Goal: Information Seeking & Learning: Learn about a topic

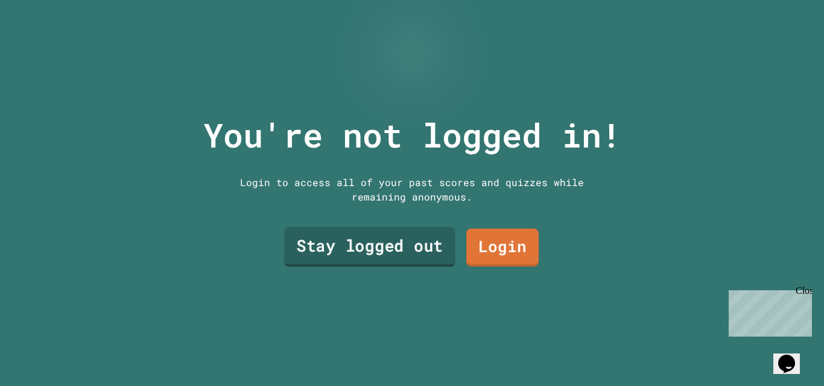
click at [378, 238] on link "Stay logged out" at bounding box center [369, 247] width 171 height 40
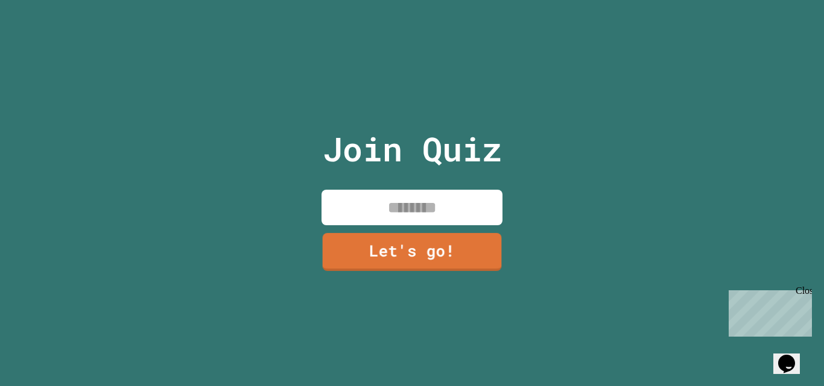
click at [386, 180] on div "Join Quiz Let's go!" at bounding box center [412, 193] width 203 height 386
click at [385, 192] on input at bounding box center [411, 208] width 181 height 36
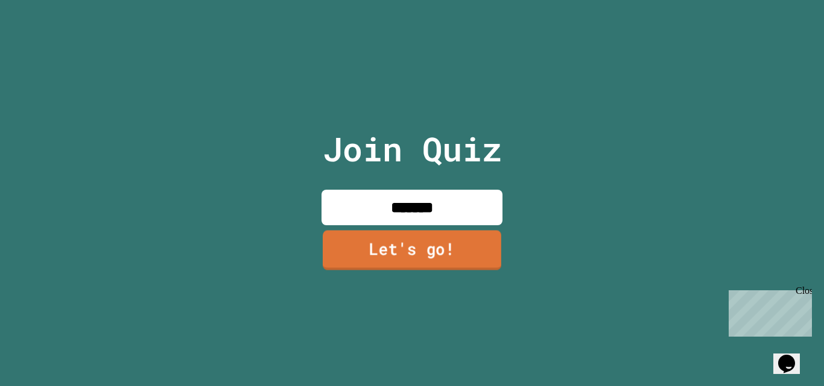
type input "*******"
click at [383, 230] on link "Let's go!" at bounding box center [412, 250] width 178 height 40
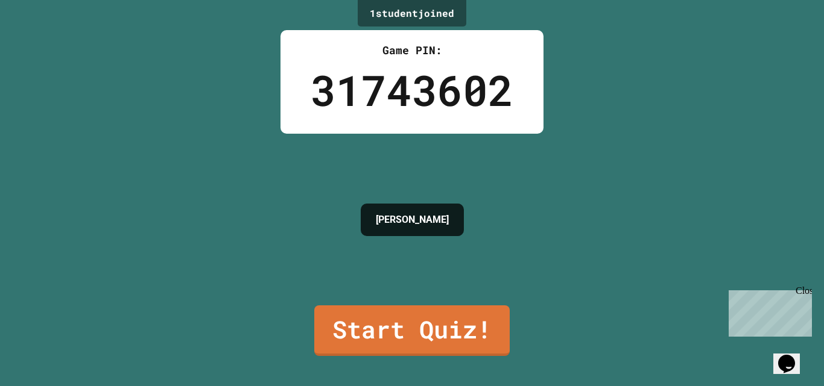
click at [808, 293] on div "Close" at bounding box center [802, 293] width 15 height 15
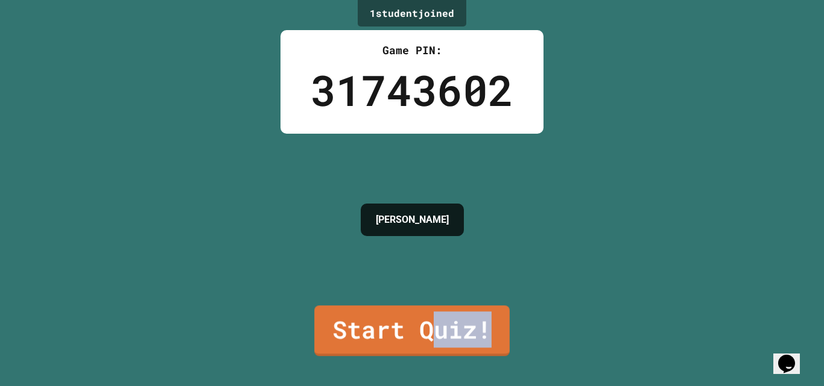
drag, startPoint x: 426, startPoint y: 313, endPoint x: 645, endPoint y: 269, distance: 223.3
click at [645, 269] on div "1 student joined Game PIN: 31743602 GRETTEL Start Quiz!" at bounding box center [412, 193] width 824 height 386
click at [448, 310] on link "Start Quiz!" at bounding box center [411, 329] width 195 height 53
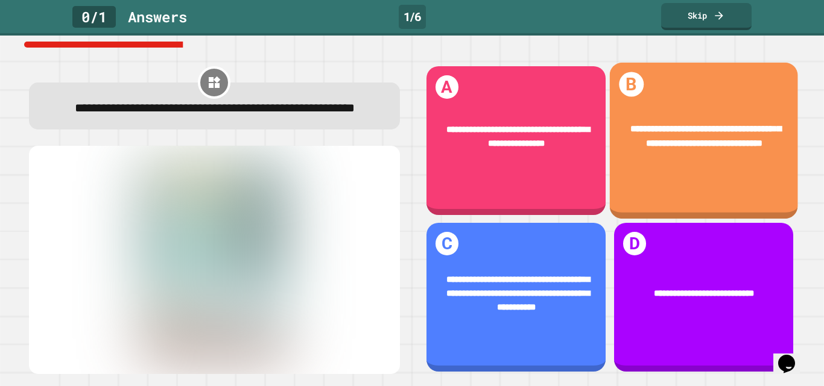
click at [660, 164] on div "**********" at bounding box center [703, 137] width 188 height 66
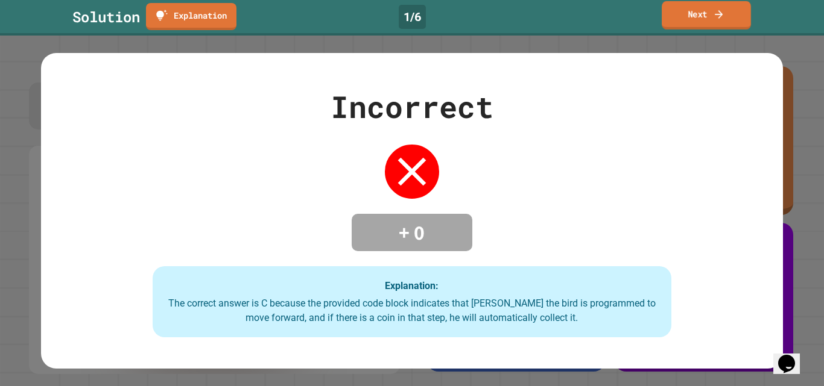
click at [726, 24] on link "Next" at bounding box center [705, 15] width 89 height 28
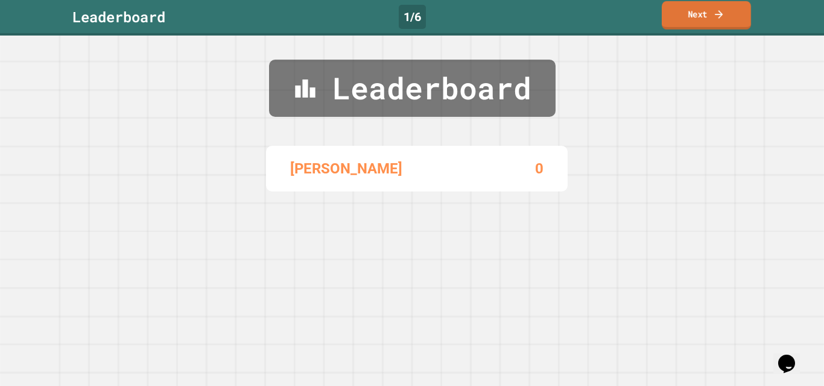
click at [711, 11] on link "Next" at bounding box center [705, 15] width 89 height 28
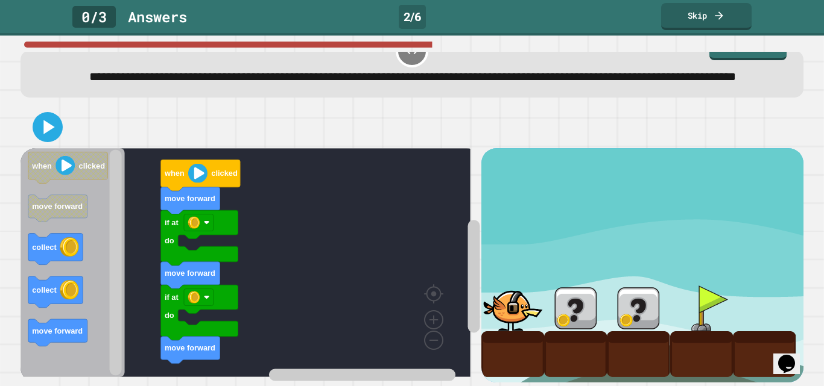
scroll to position [54, 0]
click at [37, 115] on icon at bounding box center [47, 127] width 29 height 29
click at [198, 175] on div "move forward if at do move forward if at do move forward when clicked when clic…" at bounding box center [412, 244] width 783 height 276
drag, startPoint x: 495, startPoint y: 314, endPoint x: 503, endPoint y: 302, distance: 14.2
click at [506, 302] on div at bounding box center [512, 309] width 63 height 46
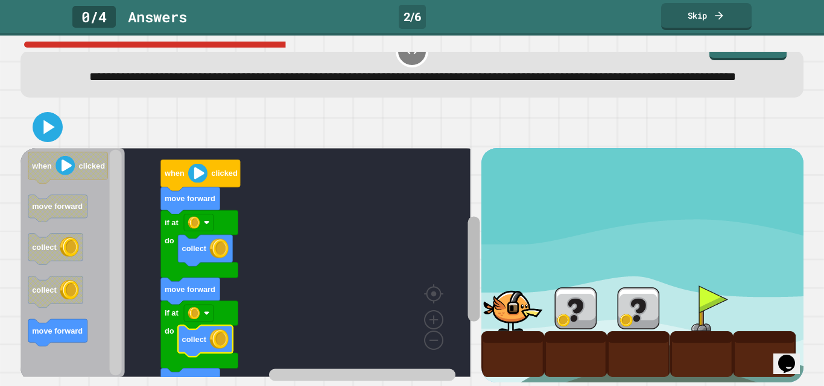
click at [461, 364] on div "if at do move forward if at do collect move forward collect move forward when c…" at bounding box center [251, 265] width 460 height 234
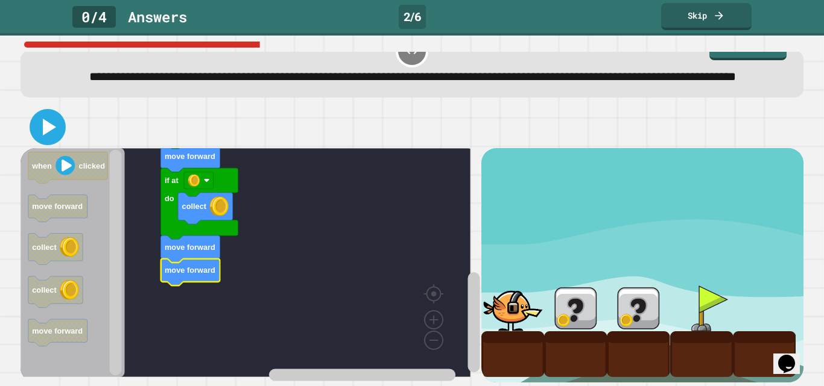
click at [42, 119] on icon at bounding box center [47, 127] width 29 height 29
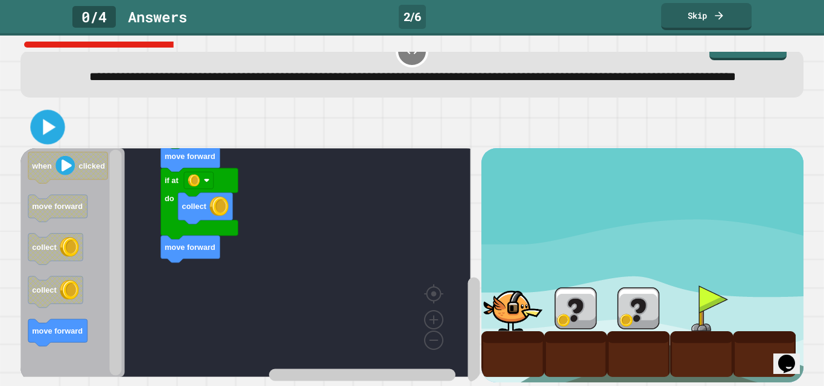
click at [52, 119] on icon at bounding box center [49, 127] width 13 height 16
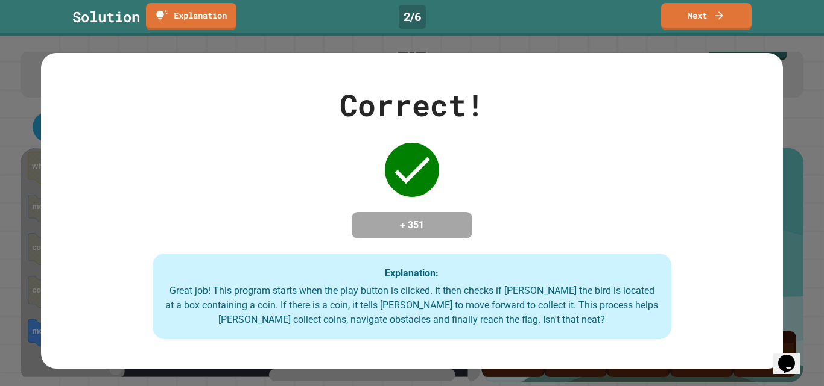
click at [804, 280] on div "Correct! + 351 Explanation: Great job! This program starts when the play button…" at bounding box center [412, 211] width 824 height 351
click at [731, 18] on link "Next" at bounding box center [705, 15] width 89 height 28
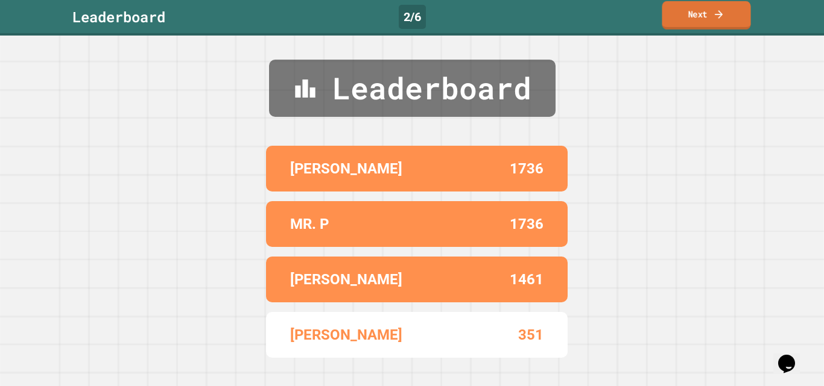
drag, startPoint x: 704, startPoint y: 19, endPoint x: 701, endPoint y: 2, distance: 17.1
click at [701, 2] on link "Next" at bounding box center [705, 15] width 89 height 28
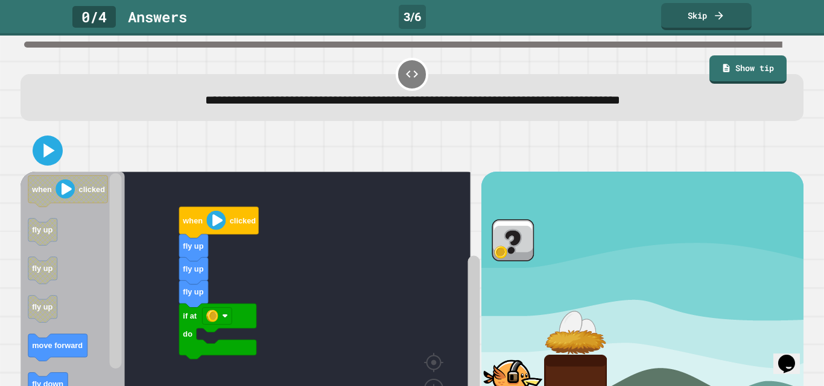
drag, startPoint x: 798, startPoint y: 225, endPoint x: 646, endPoint y: 268, distance: 157.9
click at [791, 270] on div "**********" at bounding box center [412, 211] width 824 height 351
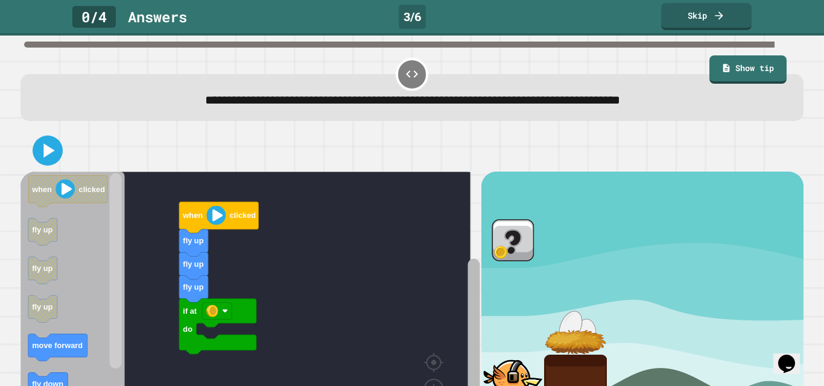
click at [467, 291] on rect "Blockly Workspace" at bounding box center [473, 342] width 12 height 166
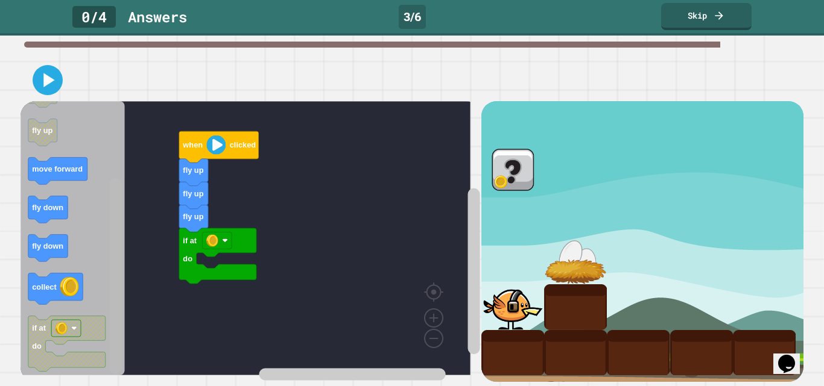
click at [116, 332] on rect "Blockly Workspace" at bounding box center [116, 275] width 12 height 195
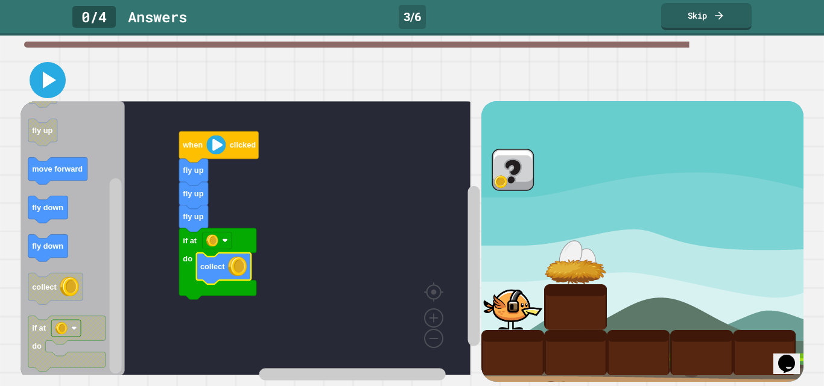
click at [48, 72] on icon at bounding box center [49, 80] width 13 height 17
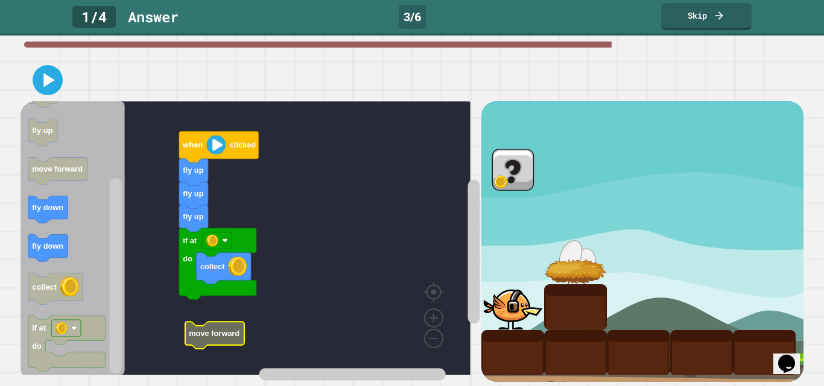
click at [201, 304] on rect "Blockly Workspace" at bounding box center [246, 238] width 450 height 274
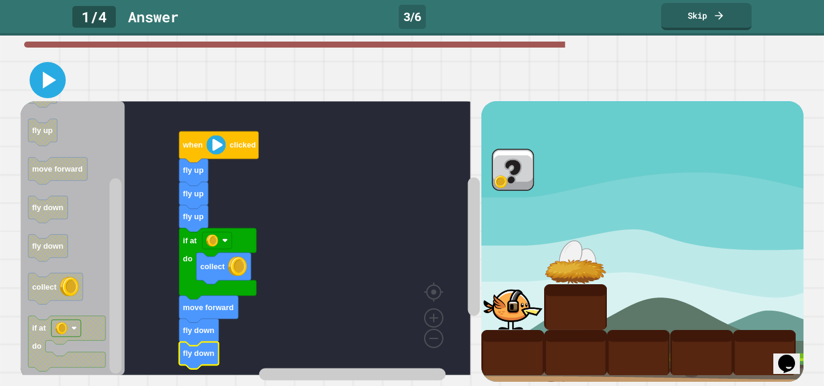
click at [54, 66] on icon at bounding box center [47, 80] width 29 height 29
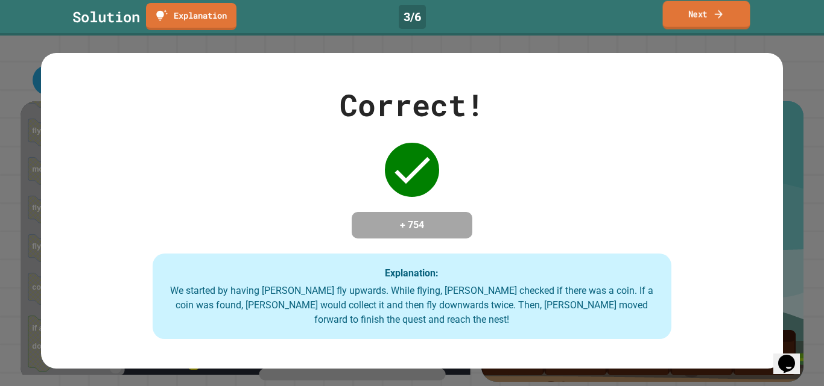
click at [695, 17] on link "Next" at bounding box center [706, 15] width 87 height 28
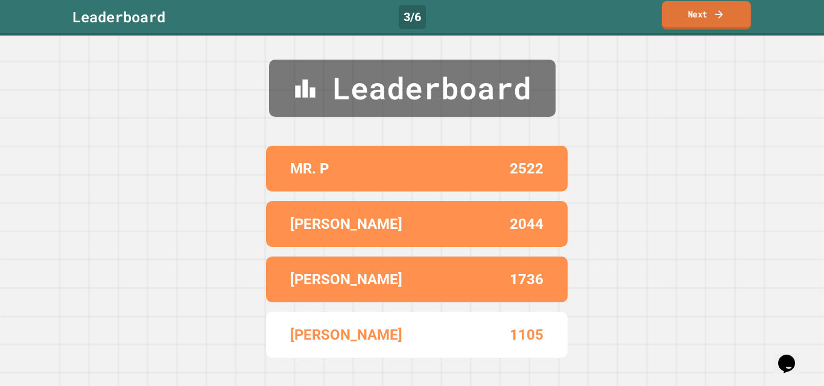
click at [695, 17] on link "Next" at bounding box center [705, 15] width 89 height 28
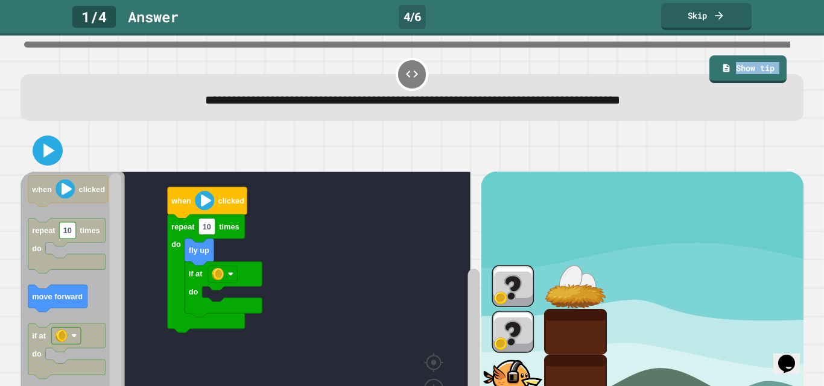
drag, startPoint x: 801, startPoint y: 95, endPoint x: 795, endPoint y: 127, distance: 33.1
click at [795, 127] on div "**********" at bounding box center [412, 211] width 824 height 351
click at [48, 167] on div at bounding box center [412, 151] width 783 height 42
click at [42, 154] on icon at bounding box center [47, 150] width 29 height 29
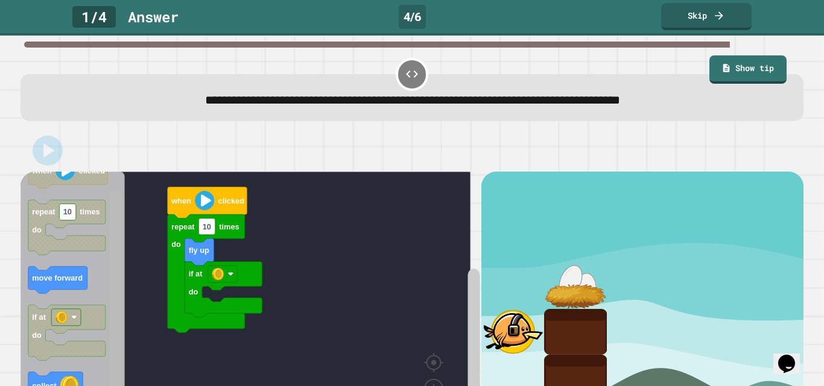
click at [119, 386] on html "**********" at bounding box center [412, 193] width 824 height 386
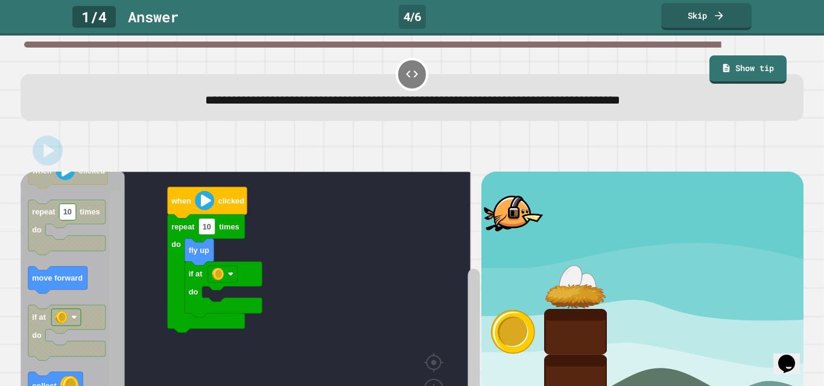
click at [113, 365] on rect "Blockly Workspace" at bounding box center [116, 318] width 12 height 254
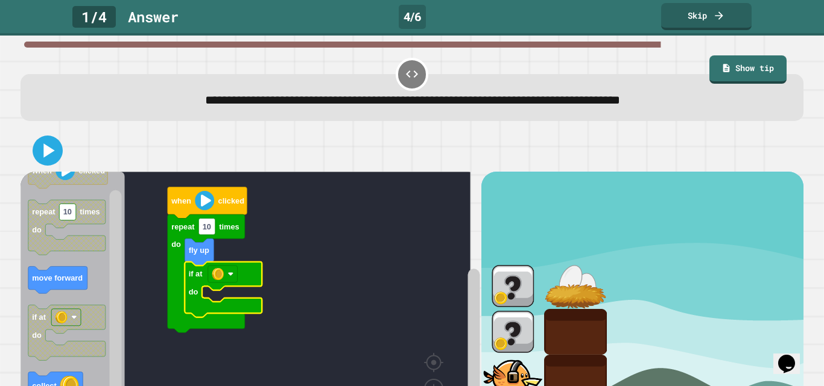
click at [229, 277] on image "Blockly Workspace" at bounding box center [231, 274] width 6 height 6
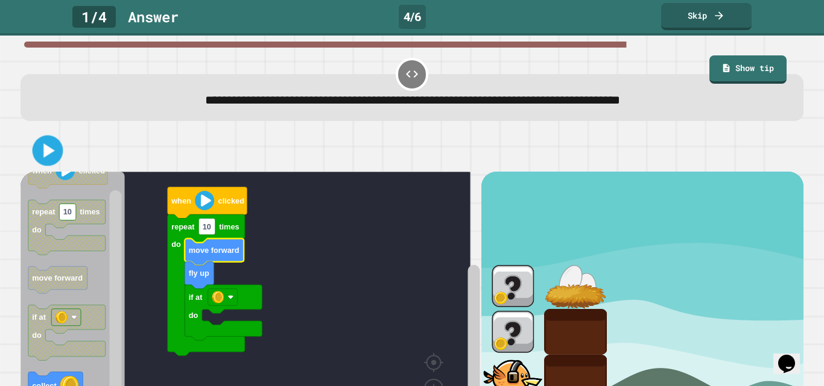
click at [34, 167] on div at bounding box center [412, 151] width 783 height 42
click at [45, 164] on icon at bounding box center [47, 150] width 29 height 29
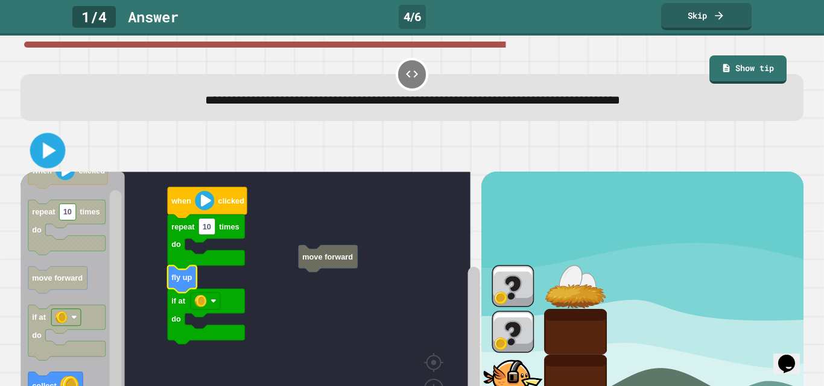
click at [48, 159] on icon at bounding box center [48, 151] width 28 height 28
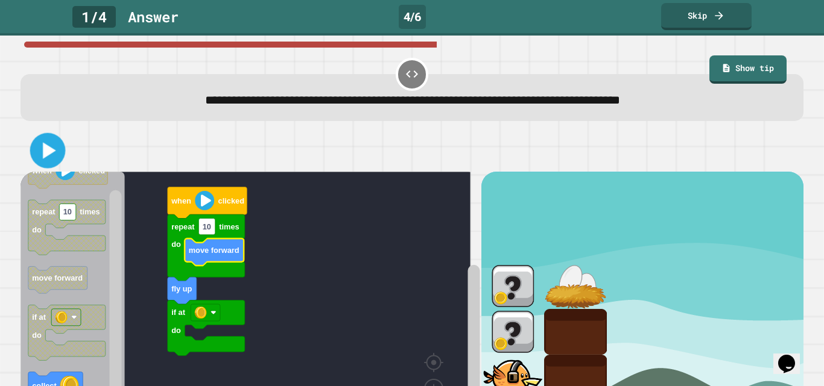
click at [58, 163] on icon at bounding box center [48, 151] width 28 height 28
click at [112, 327] on rect "Blockly Workspace" at bounding box center [116, 318] width 12 height 254
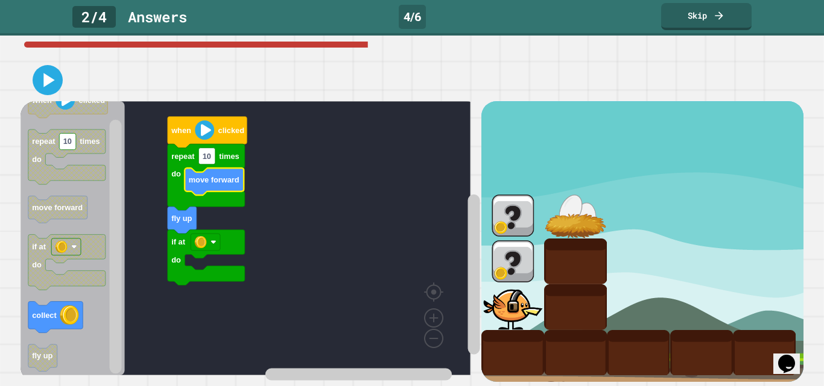
drag, startPoint x: 790, startPoint y: 232, endPoint x: 7, endPoint y: 20, distance: 811.5
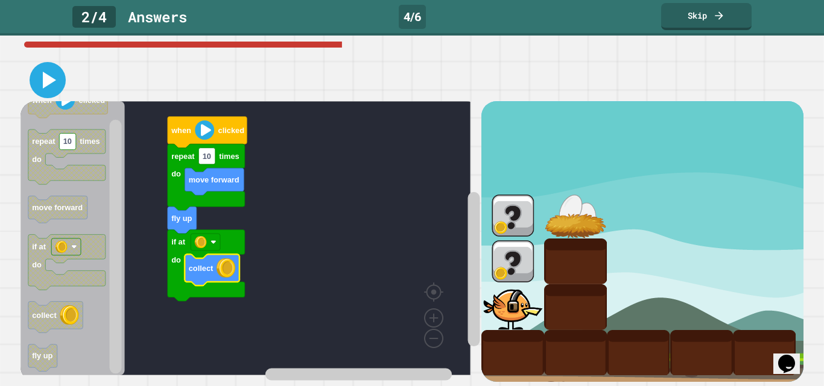
click at [54, 72] on icon at bounding box center [49, 80] width 13 height 17
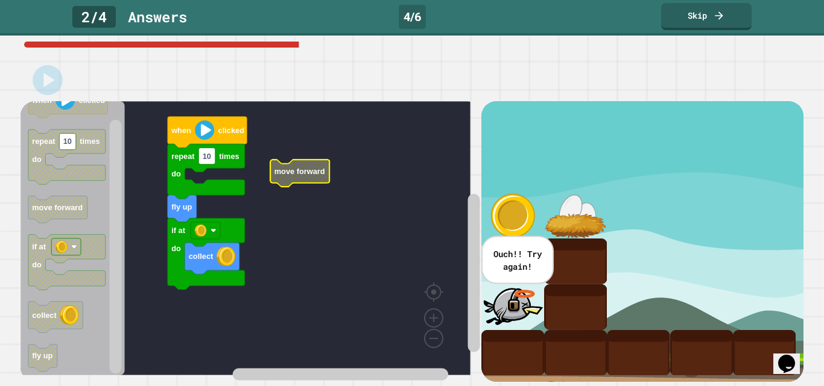
click at [49, 75] on icon at bounding box center [48, 80] width 24 height 24
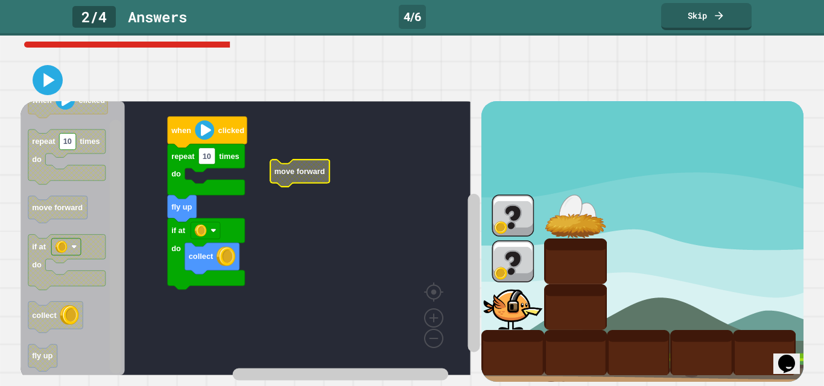
click at [118, 253] on rect "Blockly Workspace" at bounding box center [116, 247] width 12 height 254
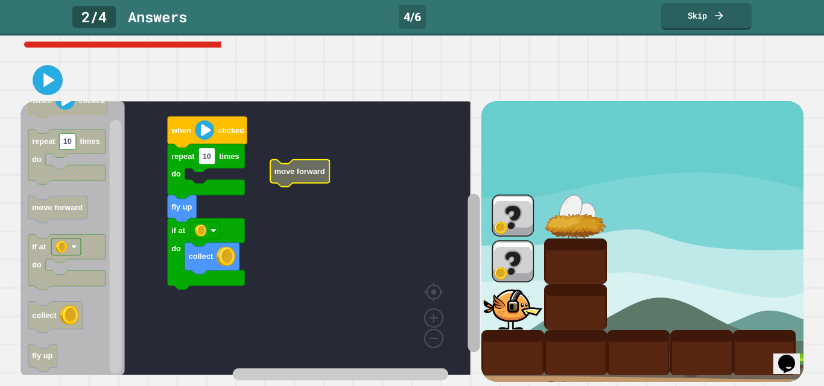
click at [456, 357] on div "when clicked repeat 10 times do fly up if at do collect move forward when click…" at bounding box center [251, 241] width 460 height 281
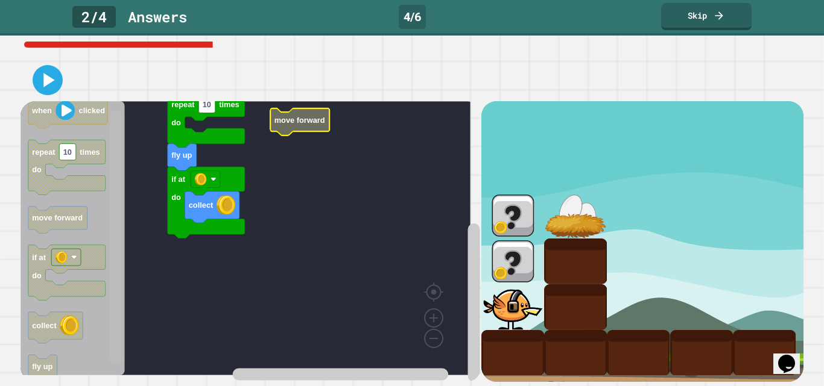
click at [118, 329] on rect "Blockly Workspace" at bounding box center [116, 237] width 12 height 254
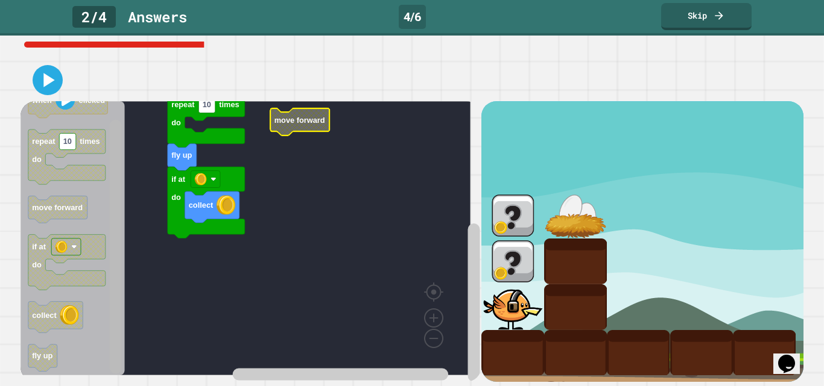
click at [105, 354] on div "when clicked repeat 10 times do fly up if at do collect move forward when click…" at bounding box center [251, 241] width 460 height 281
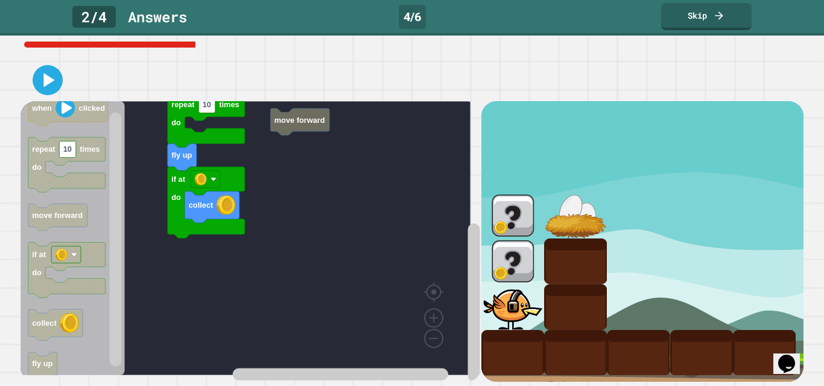
click at [132, 342] on div "when clicked repeat 10 times do fly up if at do collect move forward when click…" at bounding box center [251, 241] width 460 height 281
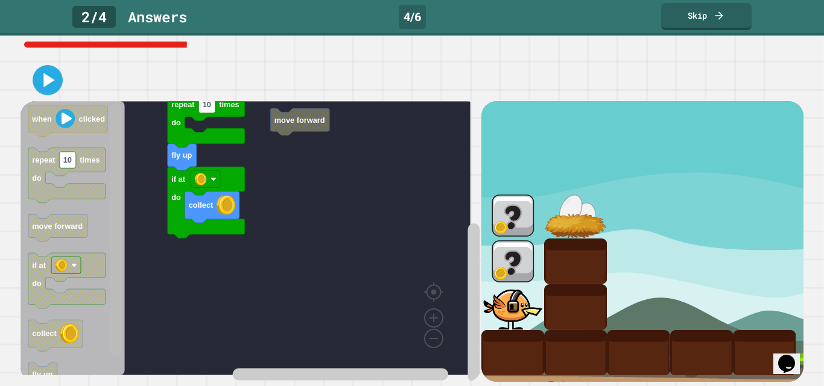
click at [117, 181] on rect "Blockly Workspace" at bounding box center [116, 230] width 12 height 254
click at [105, 201] on div "when clicked repeat 10 times do fly up if at do collect move forward when click…" at bounding box center [251, 241] width 460 height 281
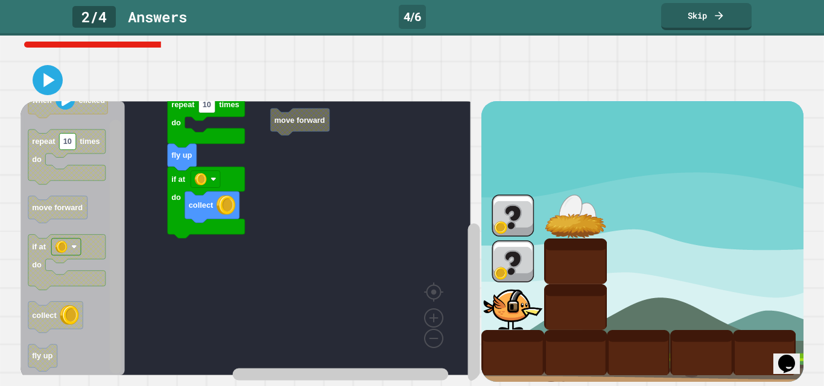
click at [131, 293] on div "when clicked repeat 10 times do fly up if at do collect move forward when click…" at bounding box center [251, 241] width 460 height 281
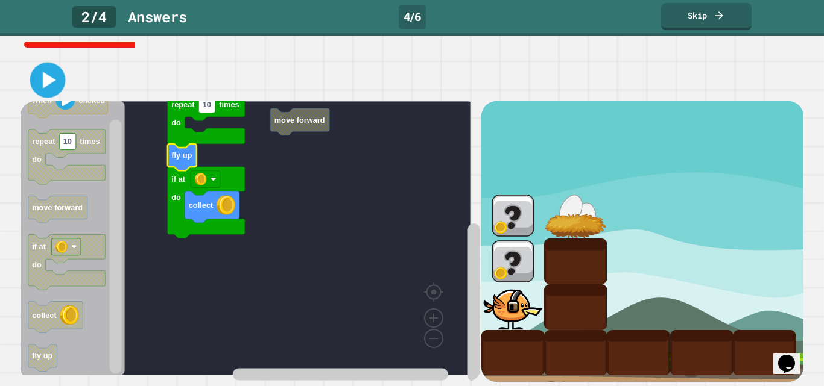
click at [49, 72] on icon at bounding box center [49, 80] width 13 height 16
click at [181, 158] on icon "Blockly Workspace" at bounding box center [182, 157] width 29 height 27
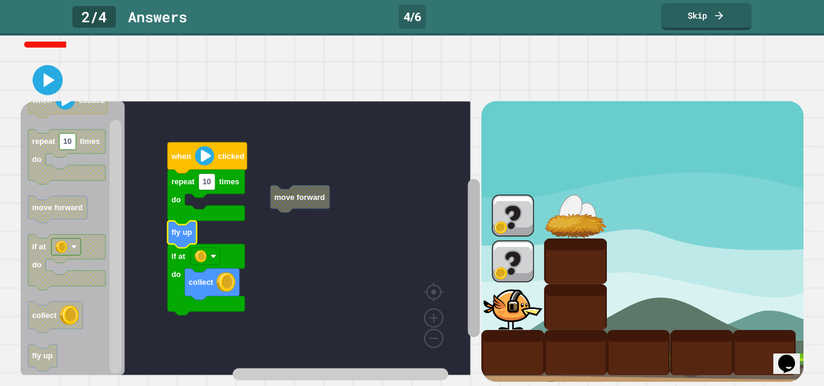
click at [450, 181] on div "move forward when clicked repeat 10 times do fly up if at do collect when click…" at bounding box center [251, 241] width 460 height 281
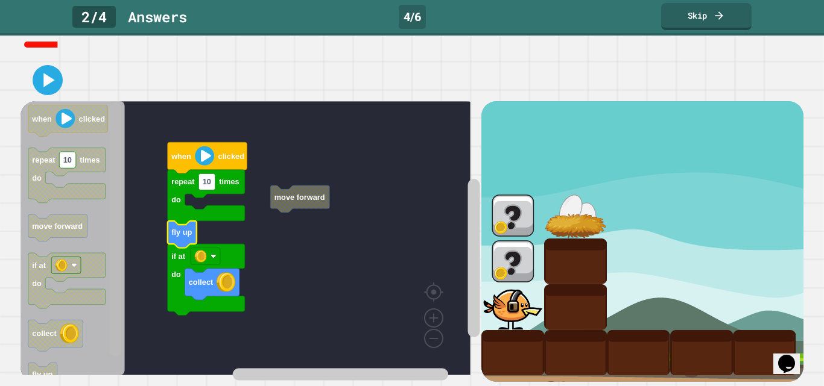
click at [125, 116] on div "move forward when clicked repeat 10 times do fly up if at do collect when click…" at bounding box center [251, 241] width 460 height 281
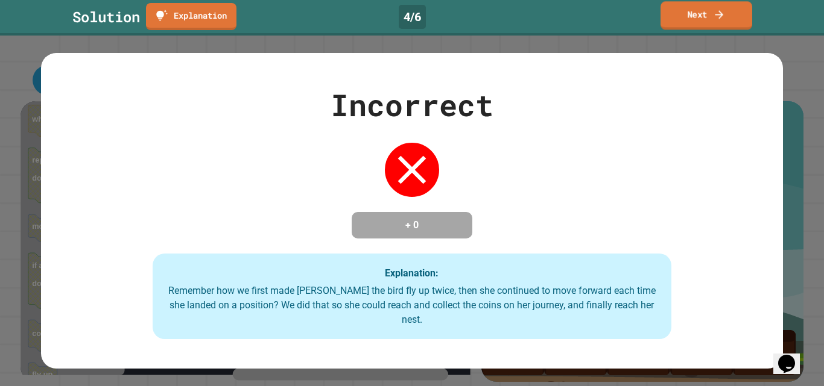
click at [699, 21] on link "Next" at bounding box center [706, 15] width 92 height 28
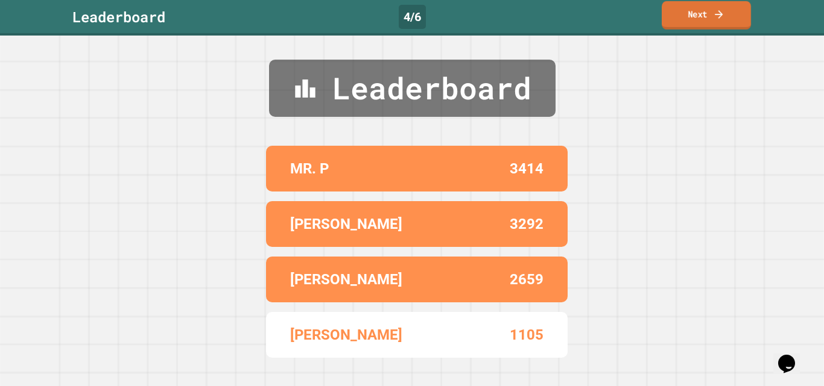
click at [699, 21] on link "Next" at bounding box center [705, 15] width 89 height 28
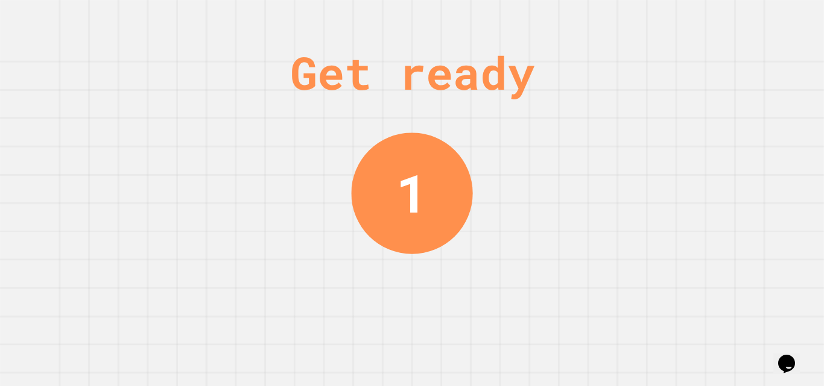
click at [432, 172] on div "1" at bounding box center [411, 193] width 121 height 121
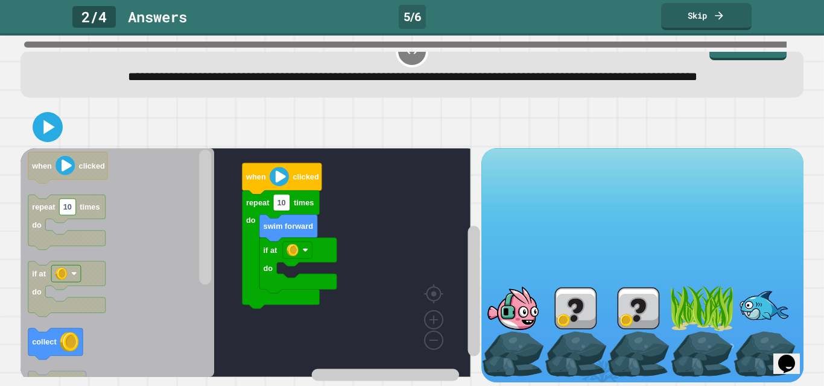
scroll to position [57, 0]
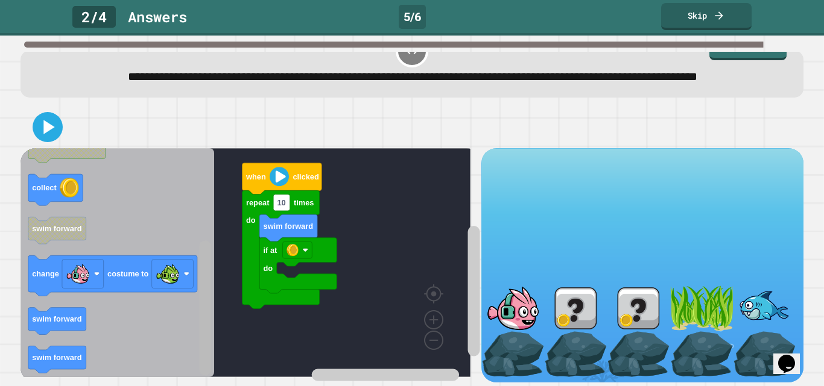
click at [175, 386] on html "**********" at bounding box center [412, 193] width 824 height 386
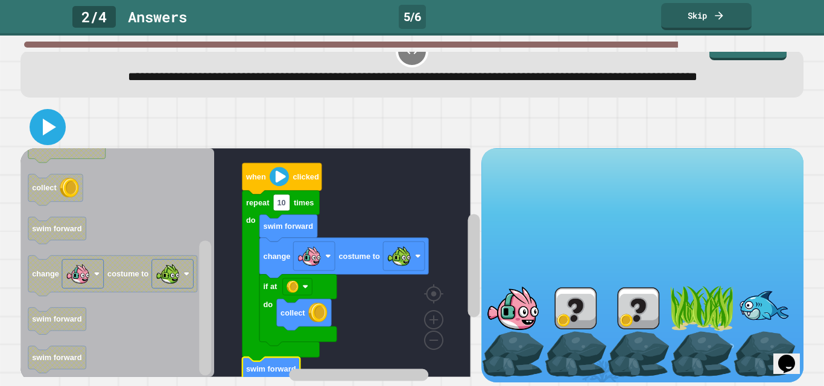
click at [52, 117] on icon at bounding box center [47, 127] width 29 height 29
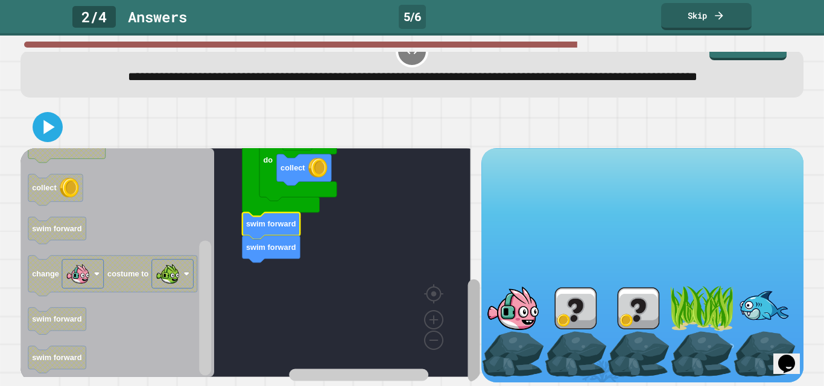
click at [443, 350] on div "swim forward change costume to if at do collect repeat 10 times do swim forward…" at bounding box center [251, 265] width 460 height 234
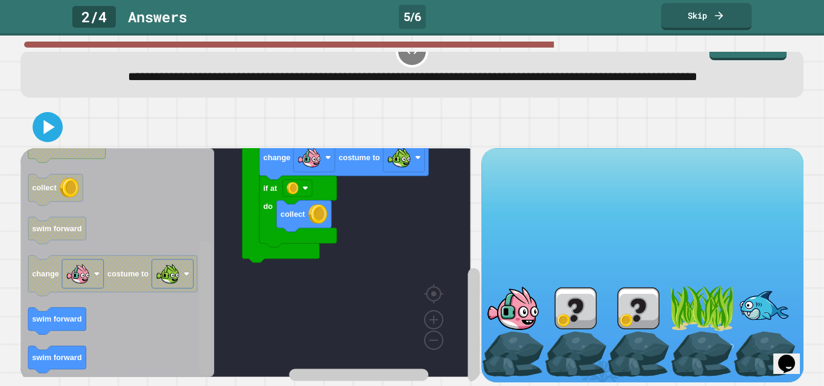
click at [187, 365] on div "swim forward change costume to if at do collect repeat 10 times do when clicked…" at bounding box center [411, 244] width 790 height 285
click at [50, 125] on icon at bounding box center [48, 127] width 24 height 24
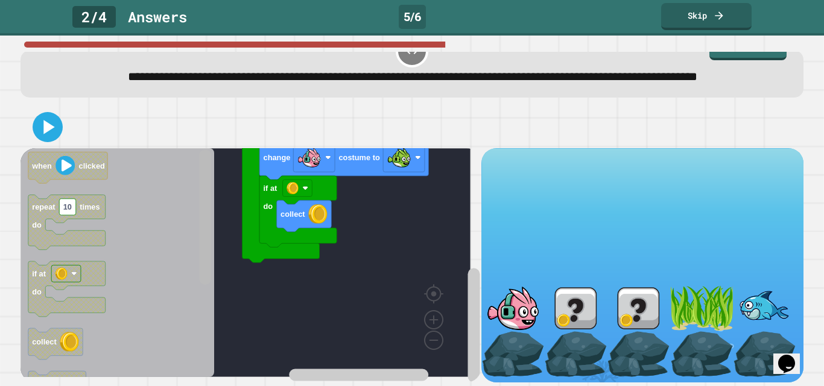
click at [195, 148] on div "swim forward change costume to if at do collect repeat 10 times do when clicked…" at bounding box center [251, 265] width 460 height 234
click at [45, 121] on icon at bounding box center [49, 127] width 13 height 17
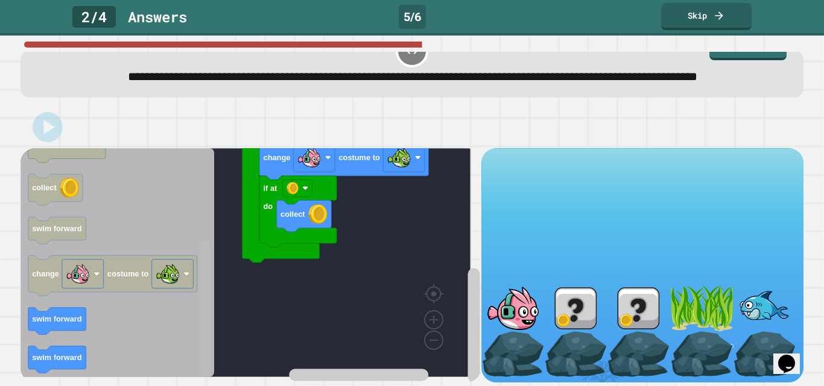
click at [201, 386] on html "**********" at bounding box center [412, 193] width 824 height 386
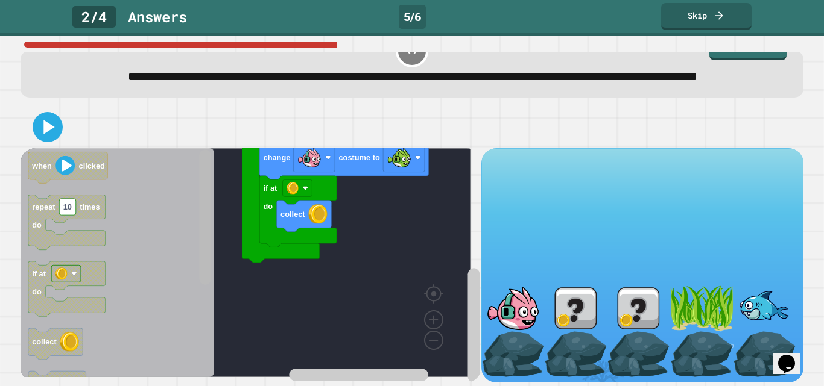
click at [199, 160] on g "Blockly Workspace" at bounding box center [205, 263] width 15 height 226
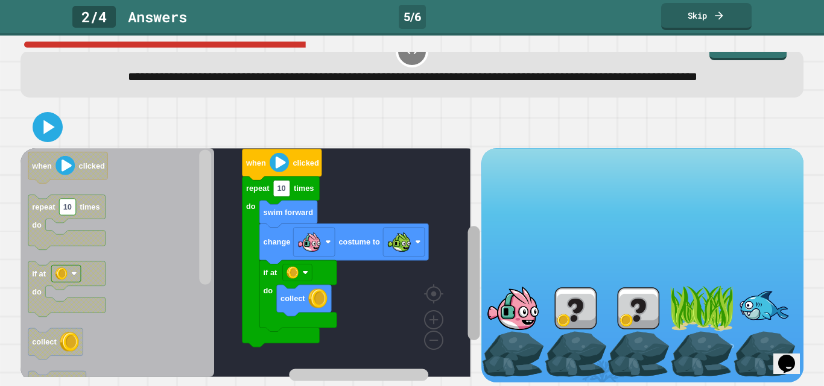
click at [438, 238] on div "swim forward change costume to if at do collect repeat 10 times do when clicked…" at bounding box center [251, 265] width 460 height 234
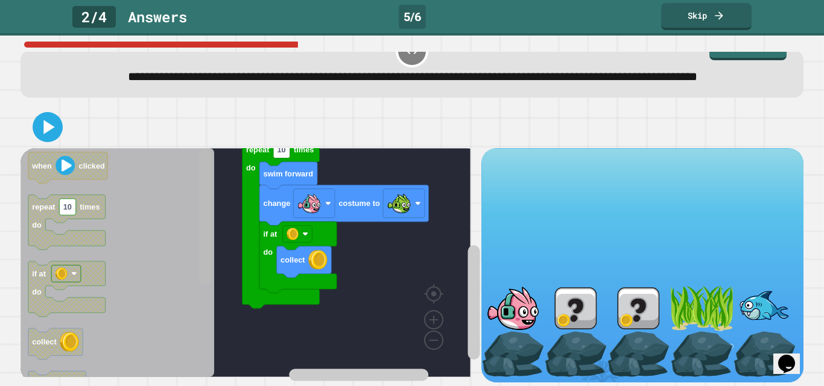
click at [216, 330] on div "swim forward change costume to if at do collect repeat 10 times do when clicked…" at bounding box center [251, 265] width 460 height 234
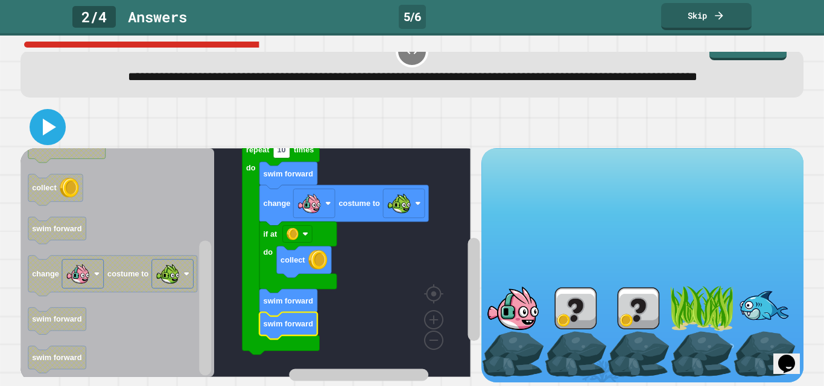
click at [51, 119] on icon at bounding box center [49, 127] width 13 height 17
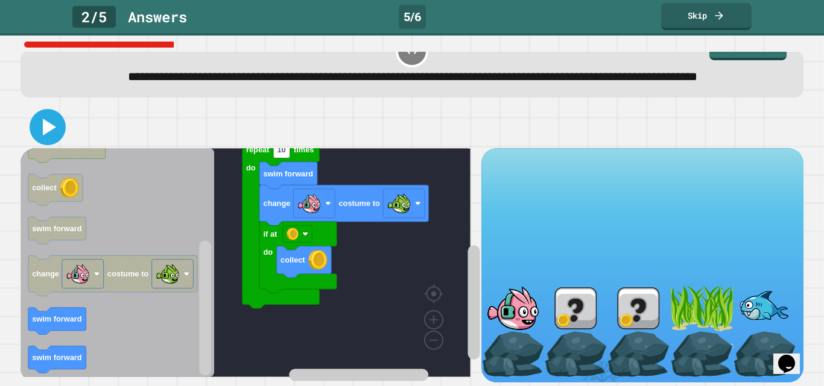
click at [59, 118] on icon at bounding box center [47, 127] width 29 height 29
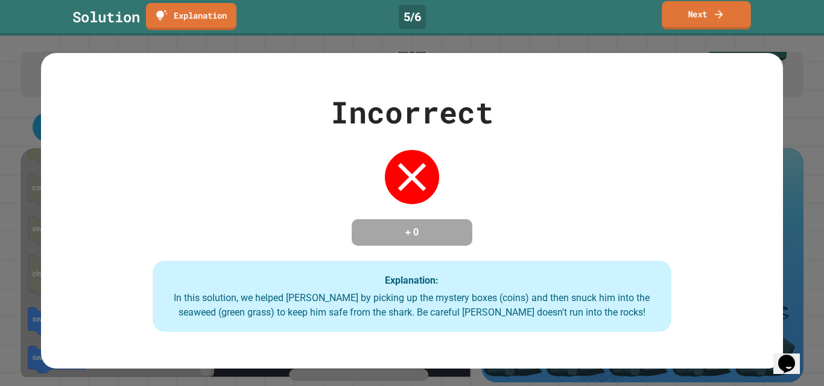
click at [695, 14] on link "Next" at bounding box center [705, 15] width 89 height 28
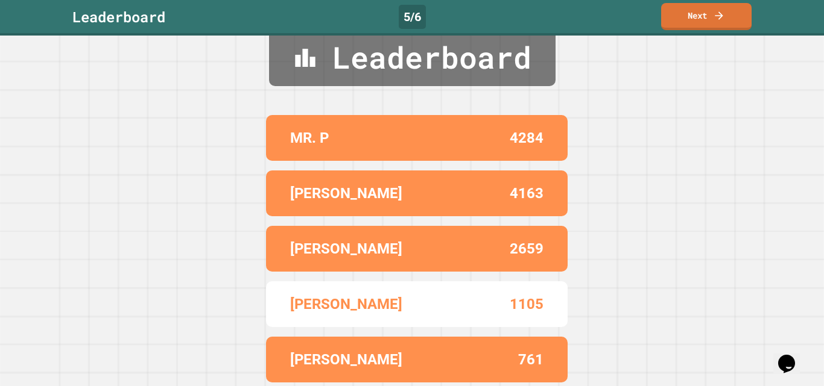
scroll to position [41, 0]
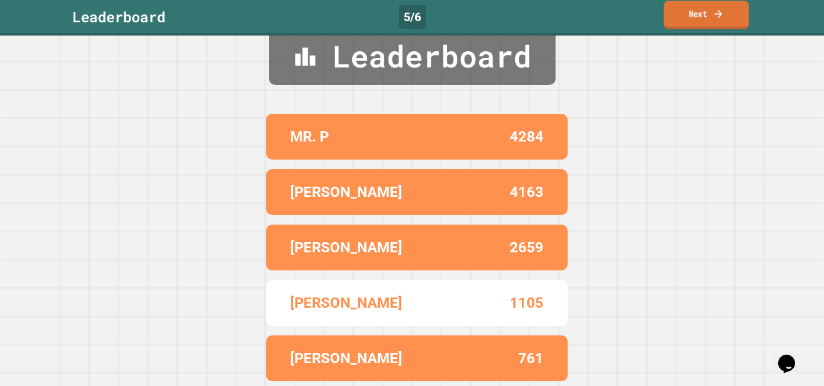
click at [698, 13] on link "Next" at bounding box center [705, 15] width 85 height 28
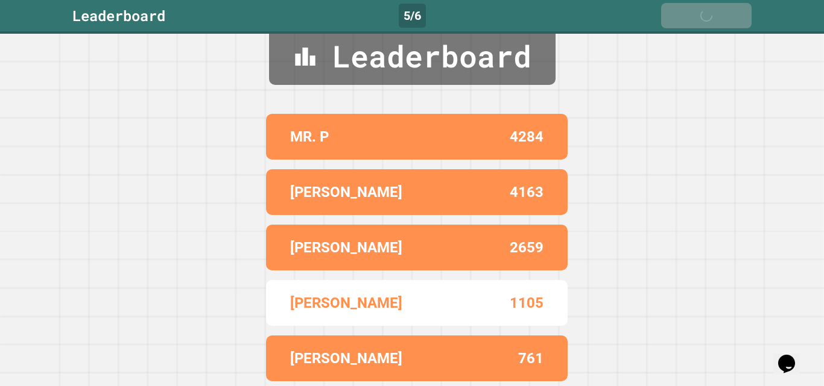
scroll to position [0, 0]
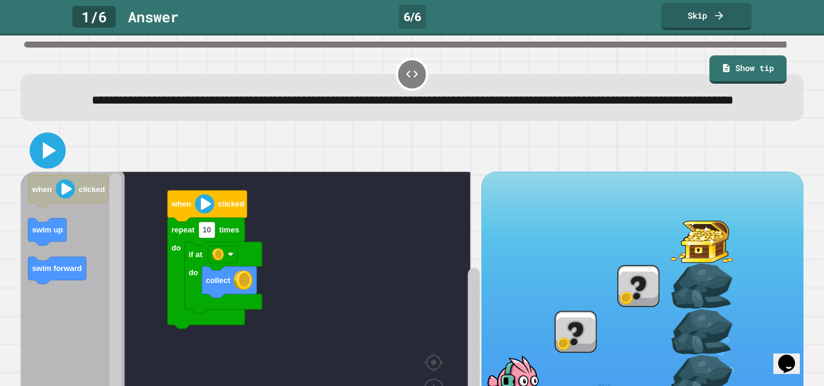
click at [41, 165] on icon at bounding box center [47, 150] width 29 height 29
drag, startPoint x: 786, startPoint y: 226, endPoint x: 822, endPoint y: 217, distance: 37.3
click at [823, 218] on div "**********" at bounding box center [412, 211] width 824 height 351
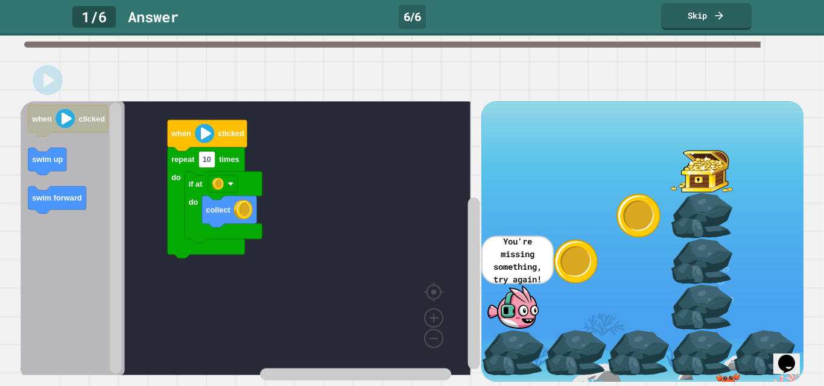
scroll to position [96, 0]
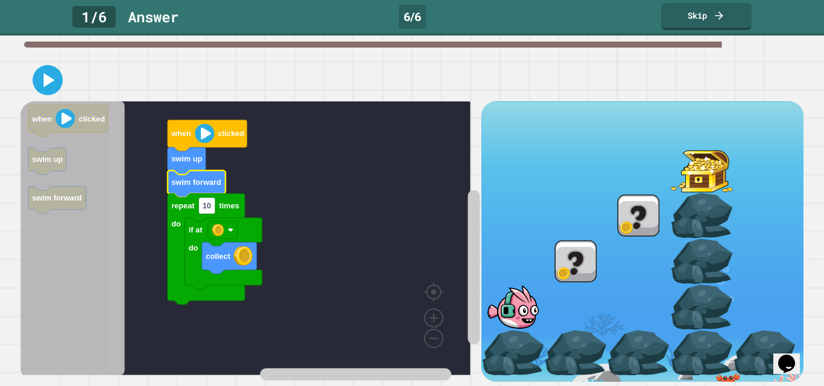
click at [118, 224] on rect "Blockly Workspace" at bounding box center [116, 238] width 12 height 271
click at [40, 75] on icon at bounding box center [48, 80] width 28 height 28
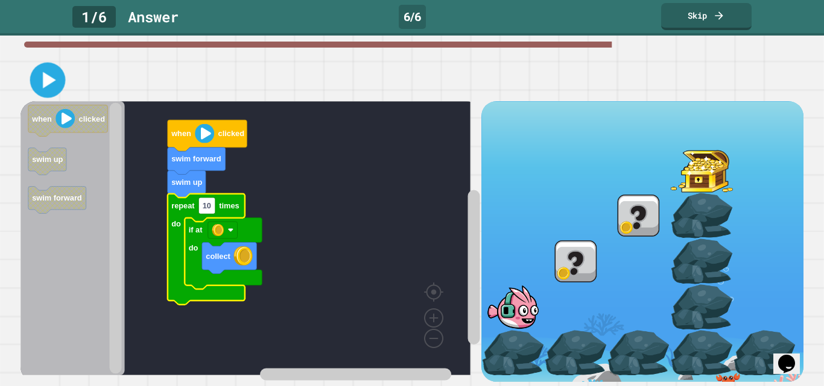
click at [41, 66] on icon at bounding box center [48, 80] width 28 height 28
click at [115, 222] on rect "Blockly Workspace" at bounding box center [116, 238] width 12 height 271
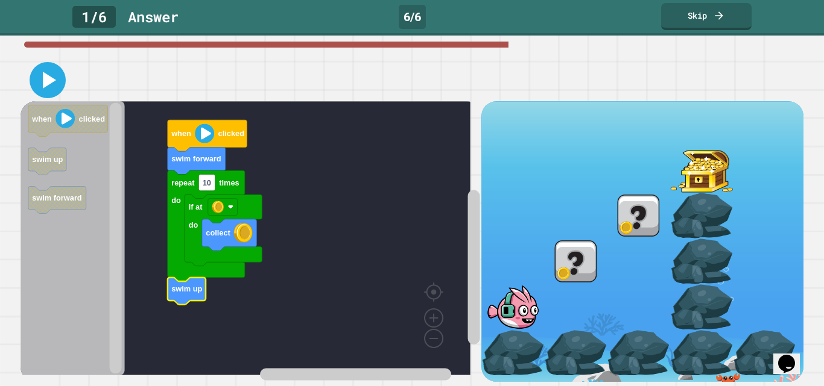
click at [59, 74] on icon at bounding box center [47, 80] width 29 height 29
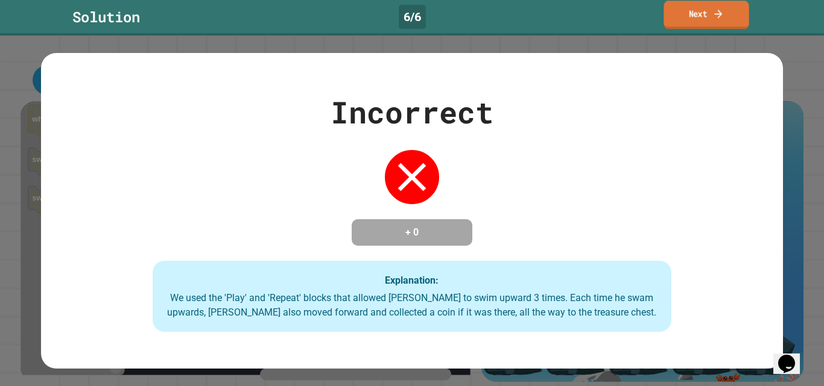
click at [693, 12] on link "Next" at bounding box center [705, 15] width 85 height 28
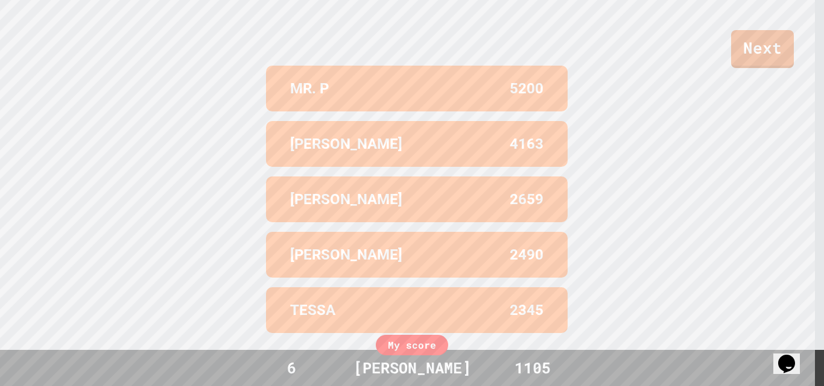
scroll to position [0, 0]
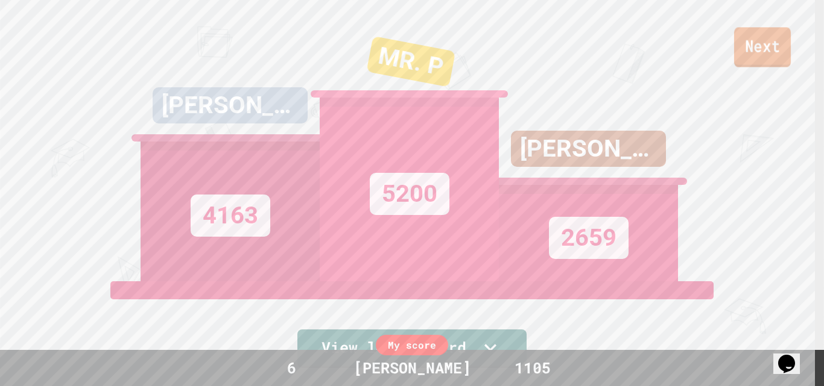
click at [759, 57] on link "Next" at bounding box center [762, 47] width 57 height 40
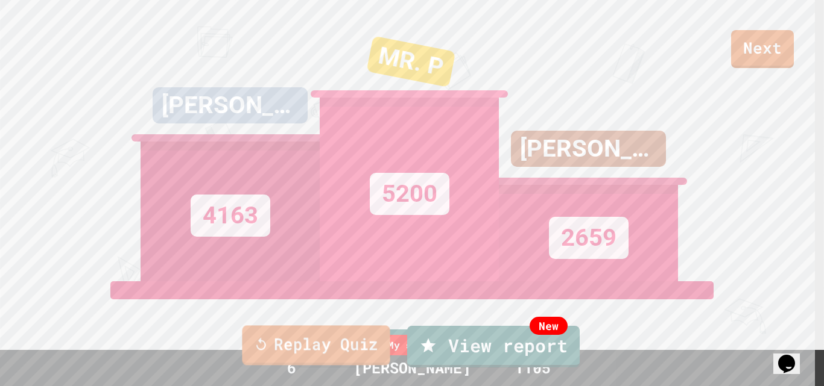
click at [326, 338] on link "Replay Quiz" at bounding box center [316, 346] width 148 height 40
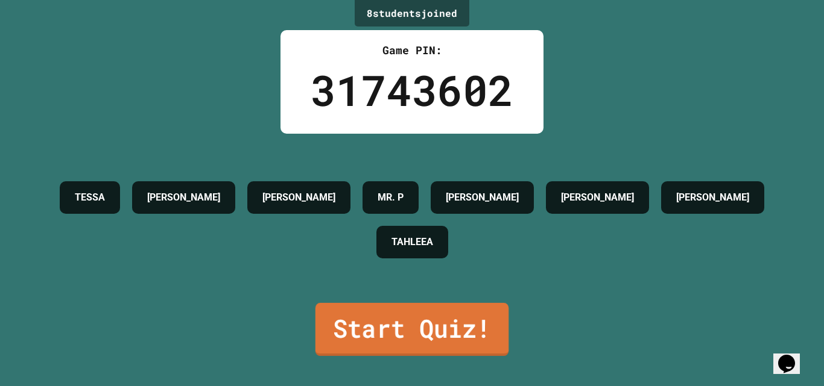
click at [326, 338] on link "Start Quiz!" at bounding box center [411, 329] width 193 height 53
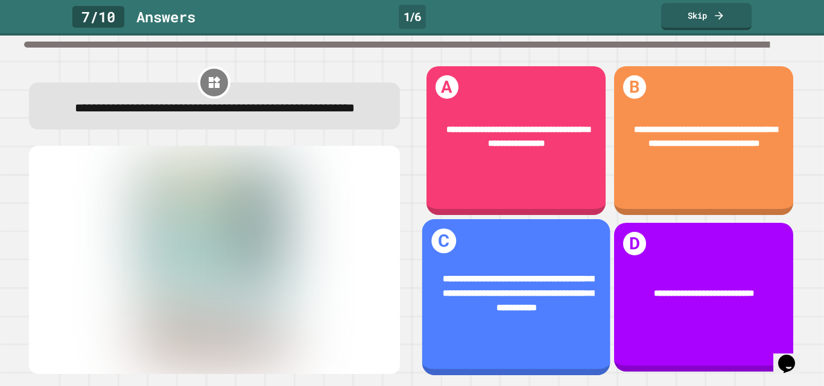
click at [525, 280] on span "**********" at bounding box center [518, 293] width 151 height 38
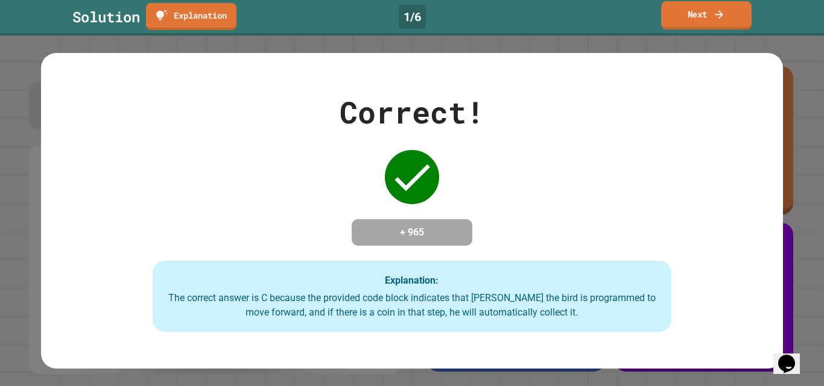
click at [675, 27] on link "Next" at bounding box center [706, 15] width 90 height 28
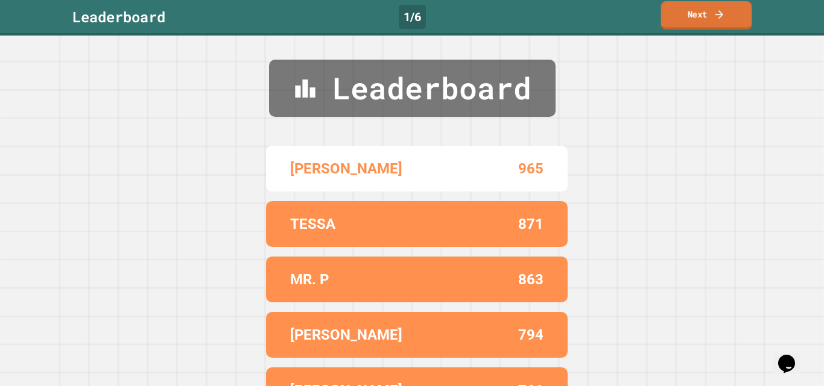
click at [687, 20] on link "Next" at bounding box center [706, 15] width 91 height 28
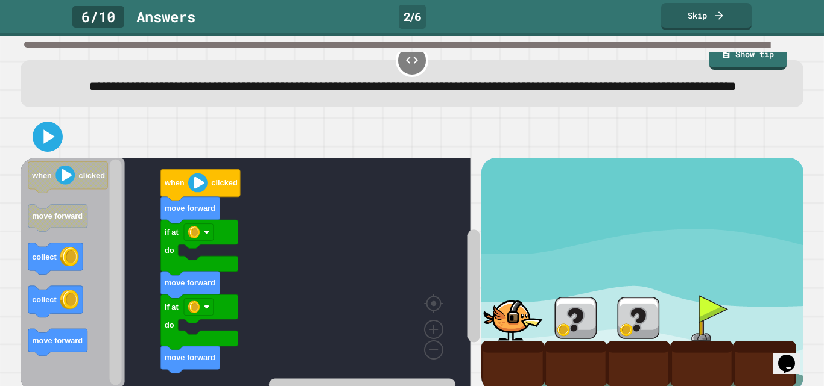
scroll to position [57, 0]
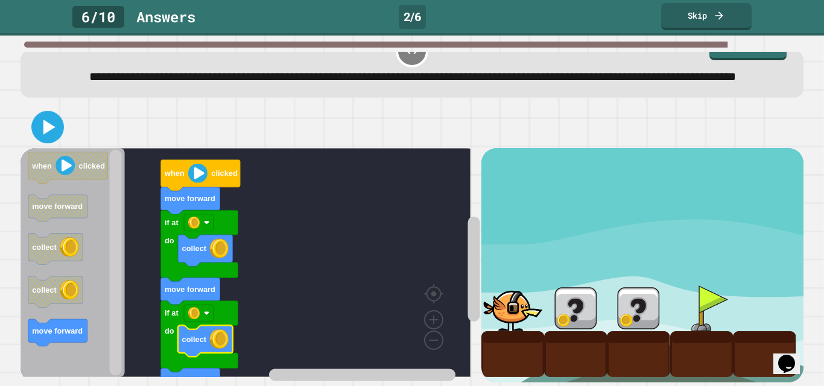
click at [58, 114] on icon at bounding box center [48, 127] width 26 height 26
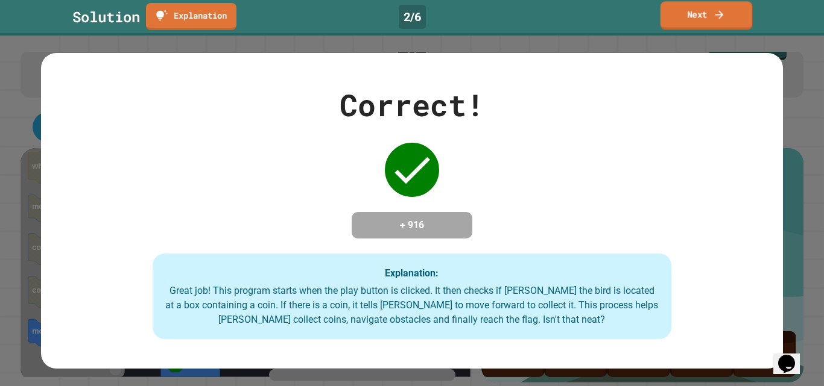
click at [698, 20] on link "Next" at bounding box center [706, 15] width 92 height 28
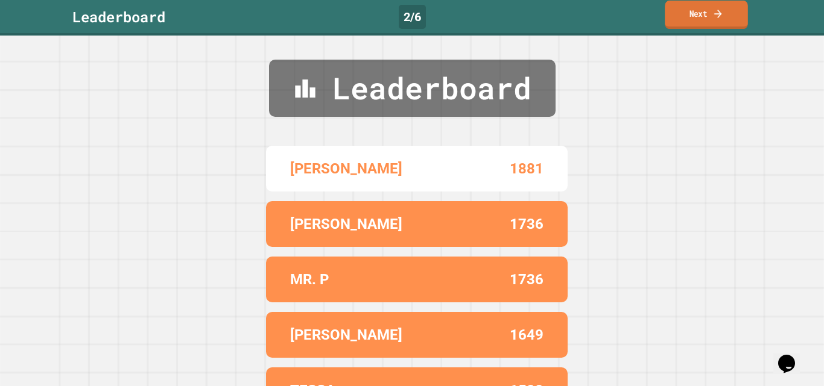
click at [716, 20] on icon at bounding box center [717, 13] width 11 height 13
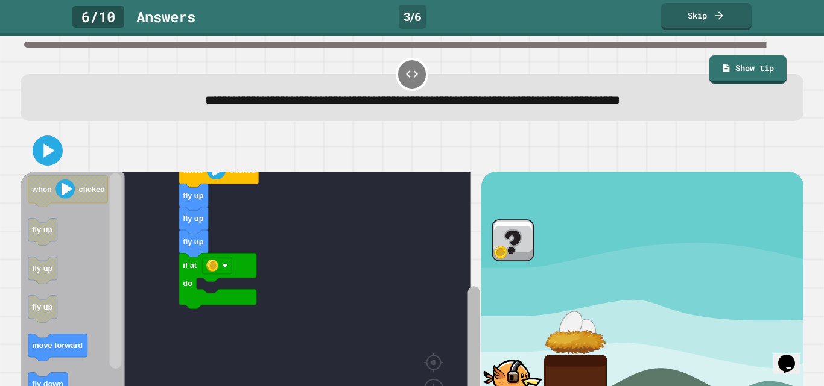
click at [425, 386] on html "**********" at bounding box center [412, 193] width 824 height 386
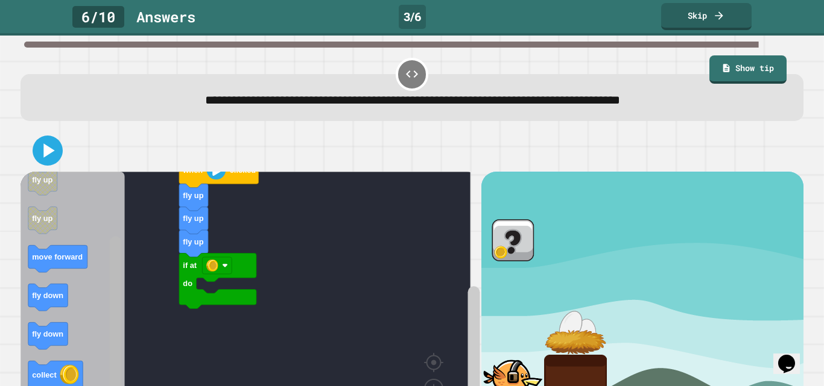
click at [101, 298] on div "if at do fly up fly up fly up when clicked when clicked fly up fly up fly up mo…" at bounding box center [251, 312] width 460 height 281
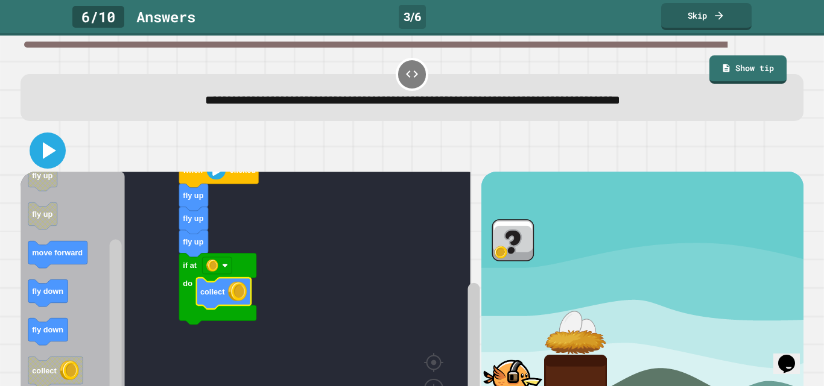
click at [48, 150] on icon at bounding box center [49, 150] width 13 height 17
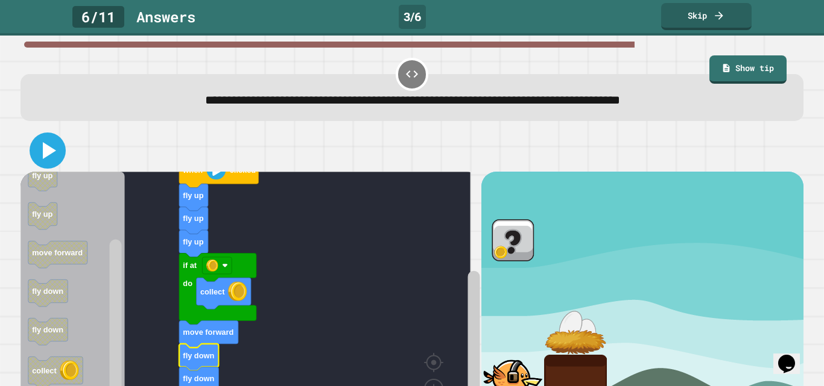
click at [47, 148] on icon at bounding box center [49, 150] width 13 height 17
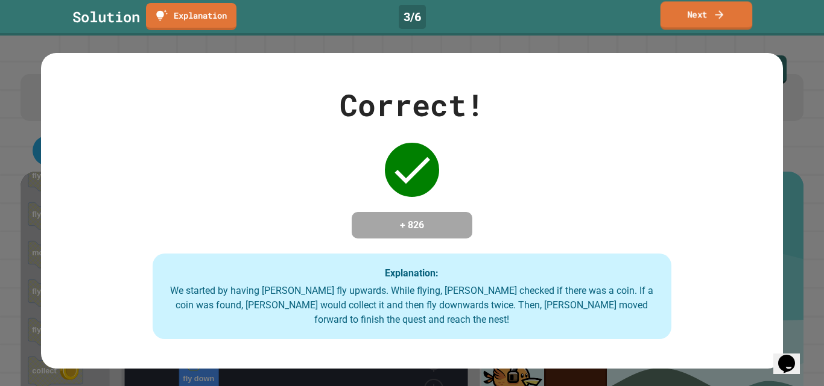
click at [709, 17] on link "Next" at bounding box center [706, 15] width 92 height 28
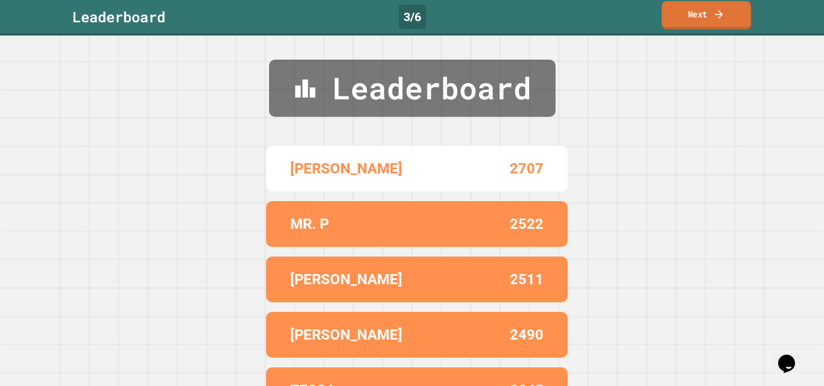
click at [709, 17] on link "Next" at bounding box center [705, 15] width 89 height 28
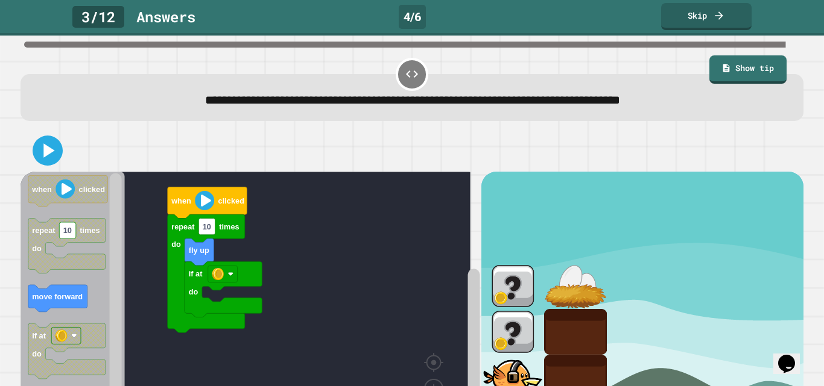
click at [349, 307] on rect "Blockly Workspace" at bounding box center [246, 309] width 450 height 274
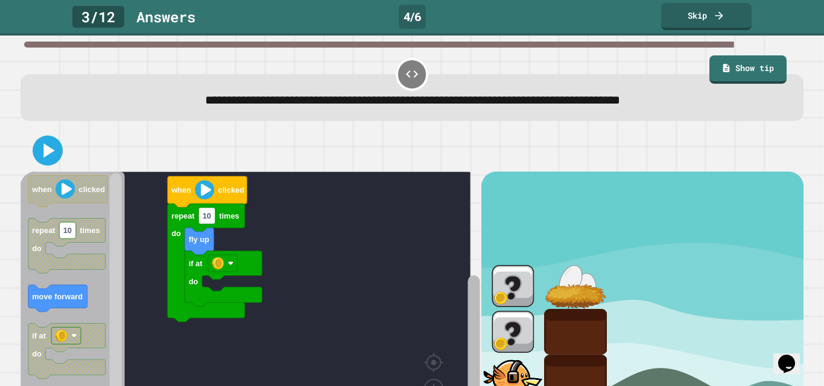
click at [466, 312] on icon "Blockly Workspace" at bounding box center [473, 323] width 15 height 259
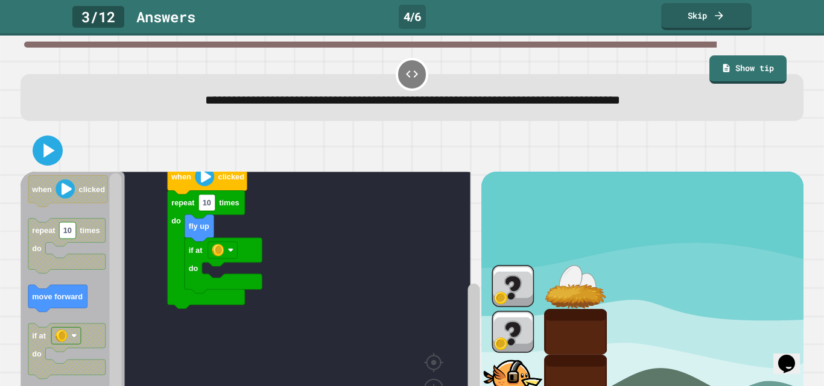
click at [112, 386] on html "**********" at bounding box center [412, 193] width 824 height 386
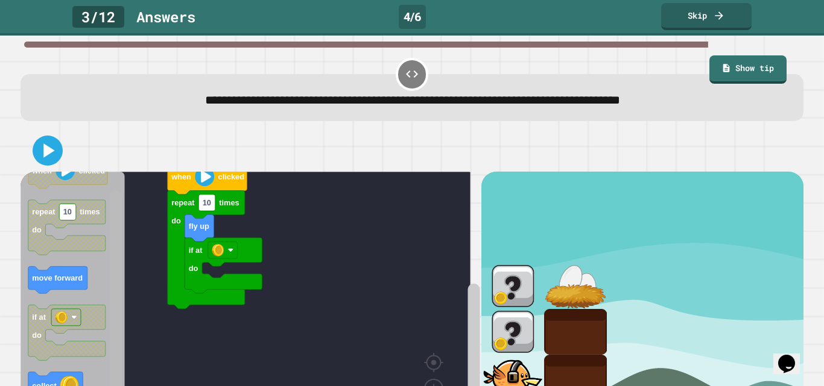
click at [118, 386] on html "**********" at bounding box center [412, 193] width 824 height 386
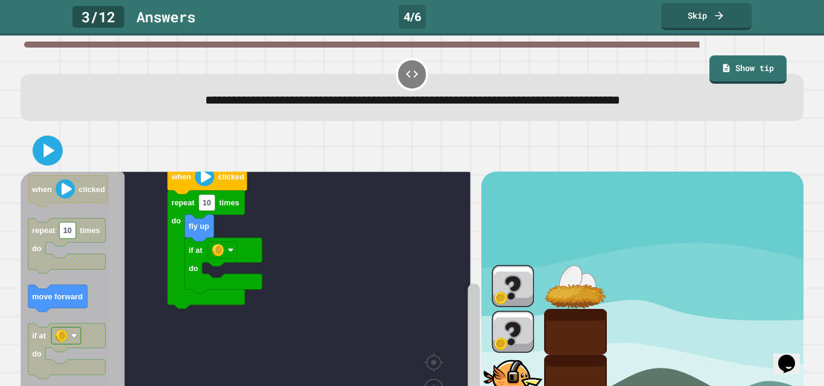
click at [119, 187] on rect "Blockly Workspace" at bounding box center [116, 301] width 12 height 254
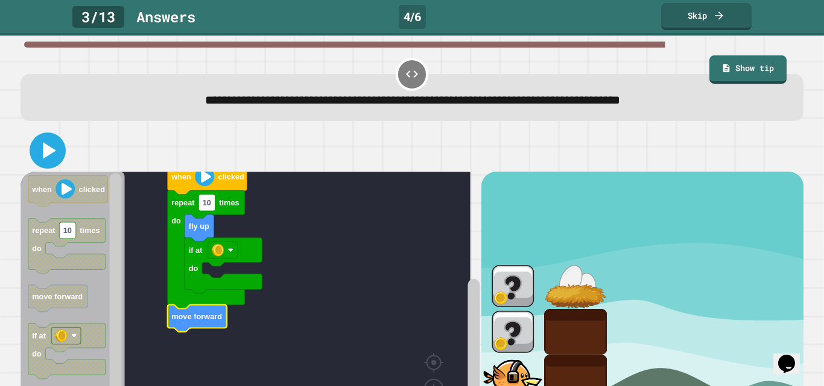
click at [45, 148] on icon at bounding box center [49, 150] width 13 height 17
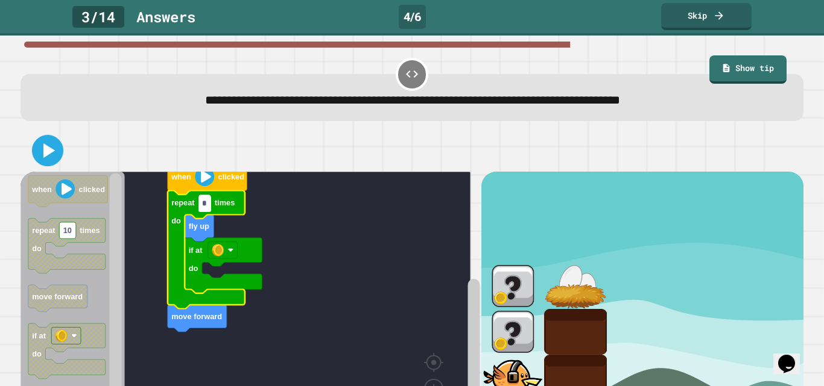
type input "*"
click at [35, 150] on icon at bounding box center [47, 150] width 25 height 25
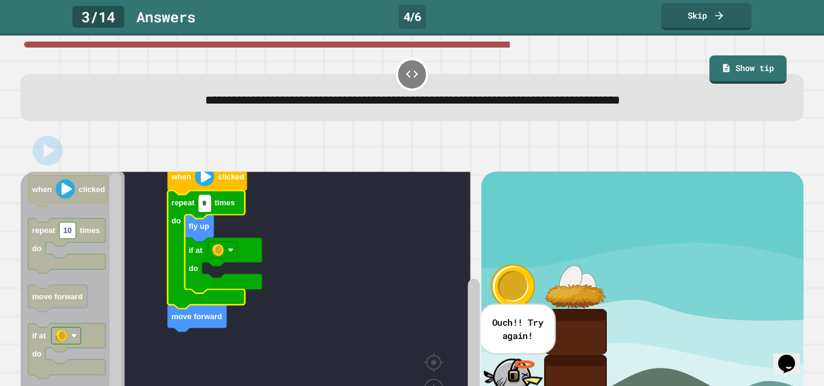
click at [210, 210] on input "*" at bounding box center [204, 204] width 12 height 16
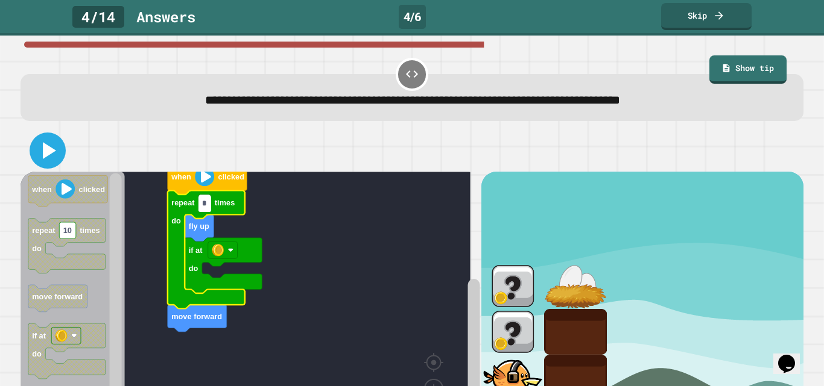
type input "*"
click at [52, 147] on icon at bounding box center [47, 150] width 29 height 29
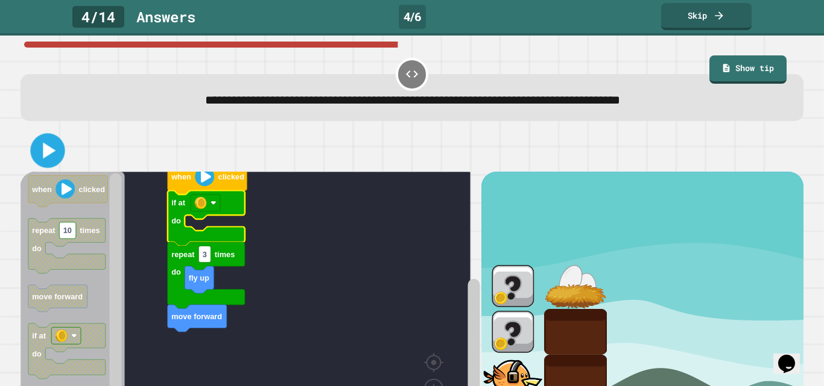
click at [42, 149] on icon at bounding box center [48, 151] width 28 height 28
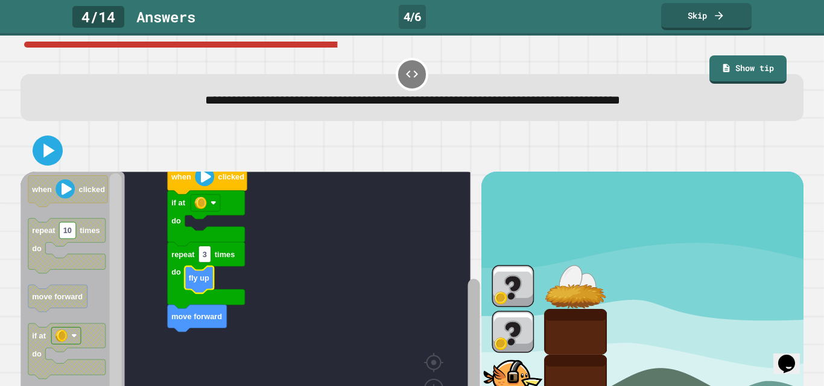
click at [466, 345] on rect "Blockly Workspace" at bounding box center [473, 323] width 15 height 259
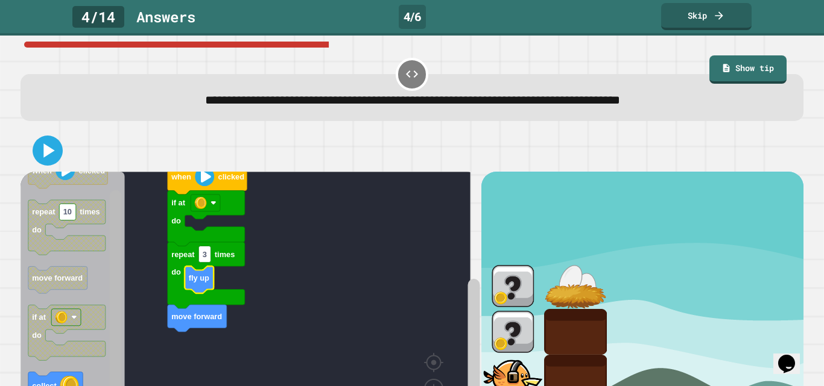
click at [125, 334] on div "when clicked if at do repeat 3 times do move forward fly up when clicked repeat…" at bounding box center [251, 312] width 460 height 281
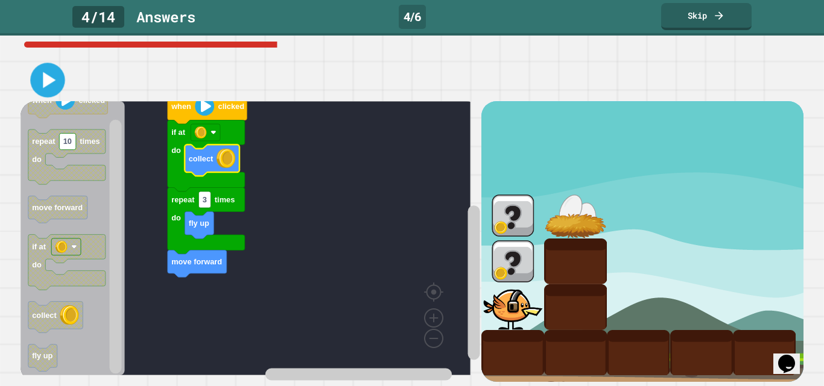
click at [42, 72] on icon at bounding box center [48, 80] width 28 height 28
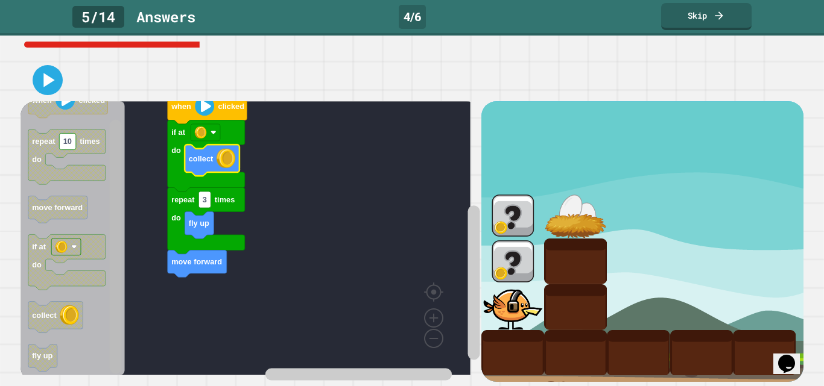
click at [99, 386] on html "**********" at bounding box center [412, 193] width 824 height 386
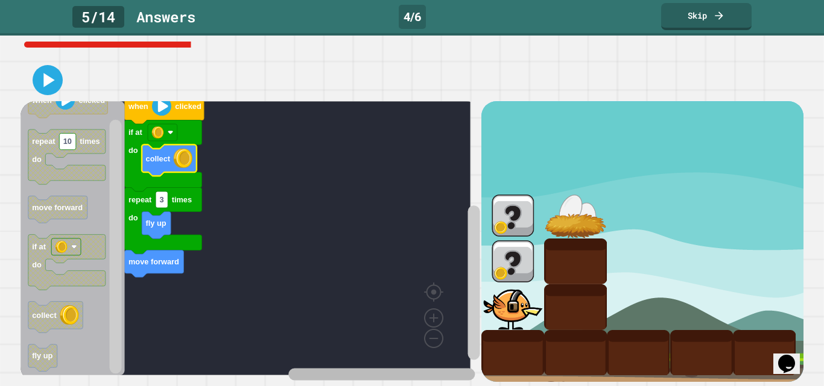
click at [379, 321] on div "when clicked if at do repeat 3 times do move forward fly up collect when clicke…" at bounding box center [251, 241] width 460 height 281
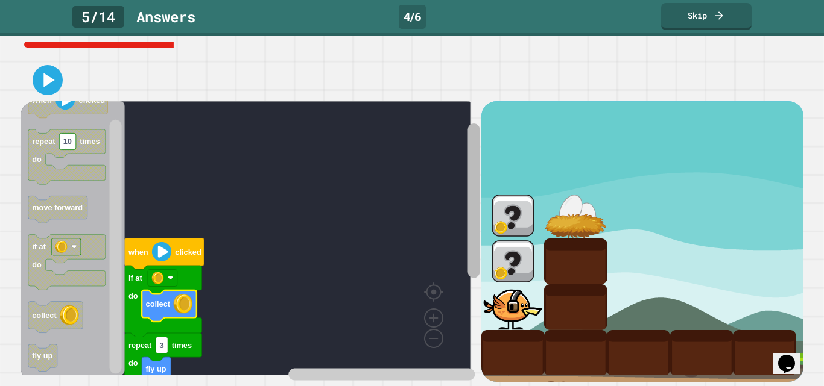
click at [453, 109] on div "when clicked if at do repeat 3 times do move forward fly up collect when clicke…" at bounding box center [251, 241] width 460 height 281
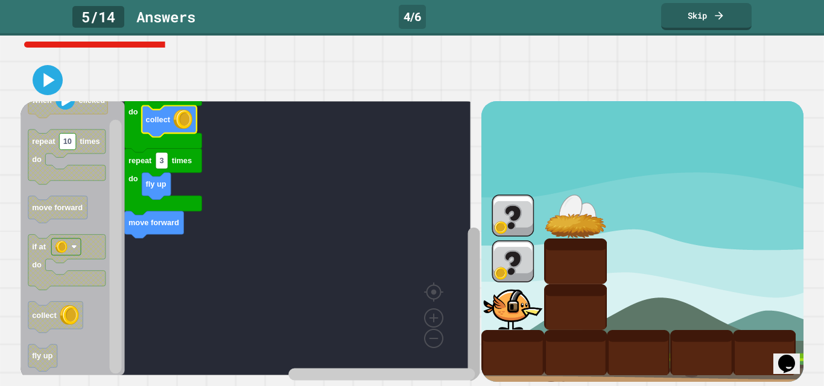
click at [495, 247] on div "when clicked if at do repeat 3 times do move forward fly up collect when clicke…" at bounding box center [412, 241] width 783 height 281
click at [46, 73] on icon at bounding box center [48, 80] width 11 height 14
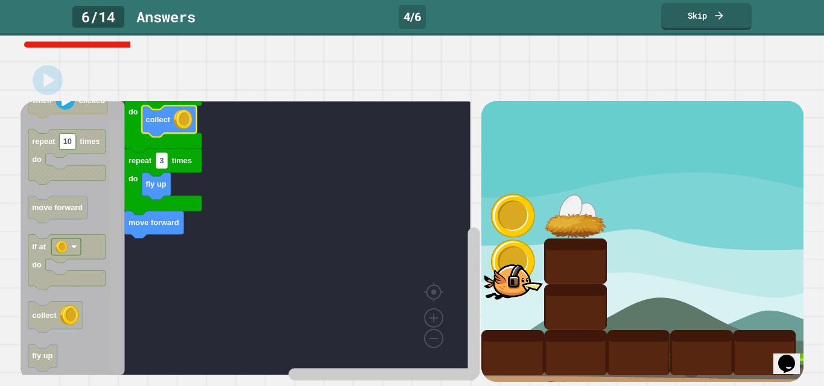
click at [116, 338] on rect "Blockly Workspace" at bounding box center [116, 247] width 12 height 254
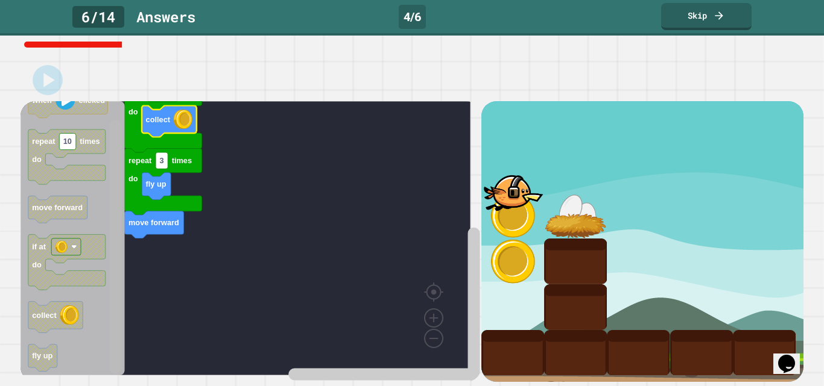
click at [110, 379] on div "**********" at bounding box center [412, 211] width 824 height 351
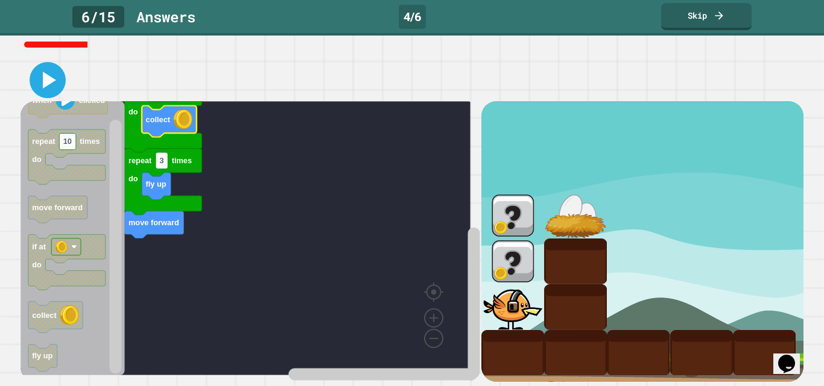
click at [52, 75] on icon at bounding box center [47, 80] width 29 height 29
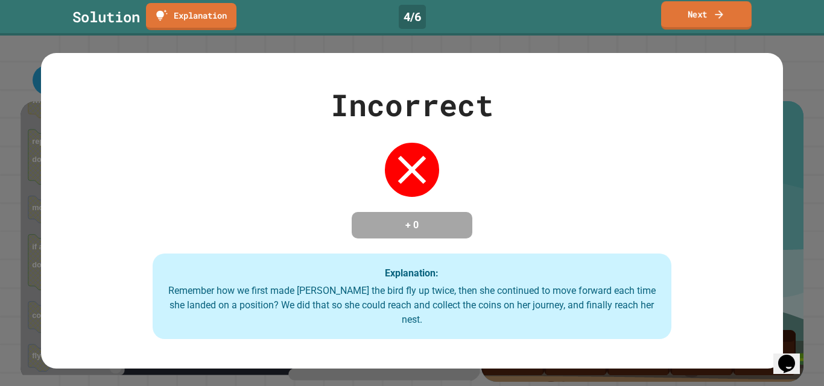
click at [689, 19] on link "Next" at bounding box center [706, 15] width 90 height 28
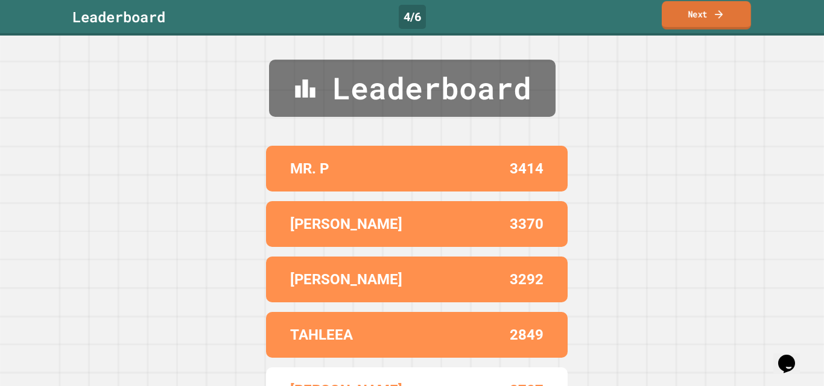
click at [689, 19] on link "Next" at bounding box center [705, 15] width 89 height 28
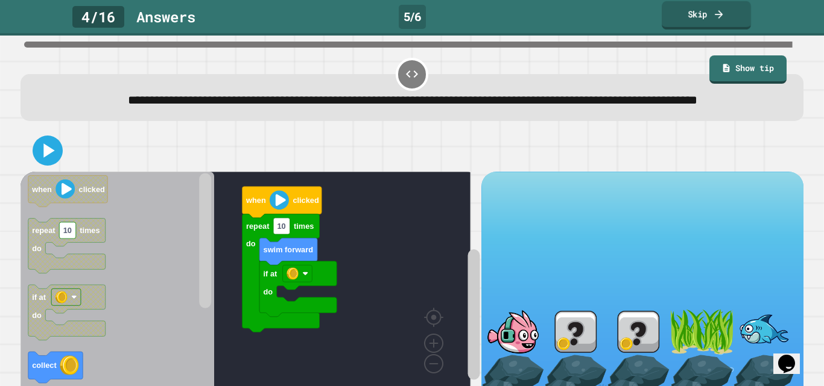
click at [689, 19] on link "Skip" at bounding box center [705, 15] width 89 height 28
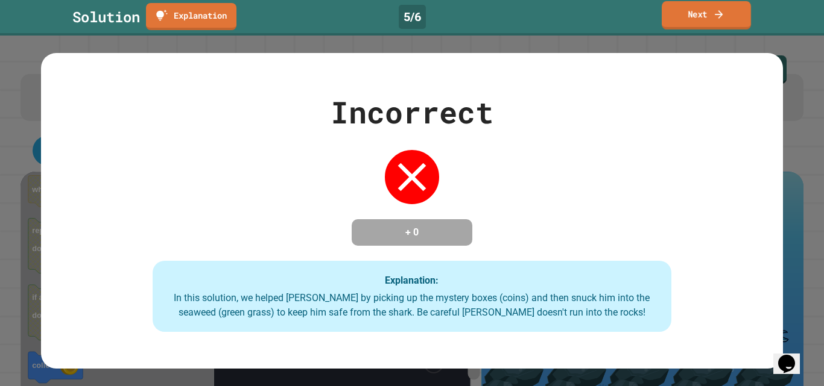
click at [799, 127] on div "Incorrect + 0 Explanation: In this solution, we helped [PERSON_NAME] by picking…" at bounding box center [412, 211] width 824 height 351
click at [711, 20] on link "Next" at bounding box center [705, 15] width 89 height 28
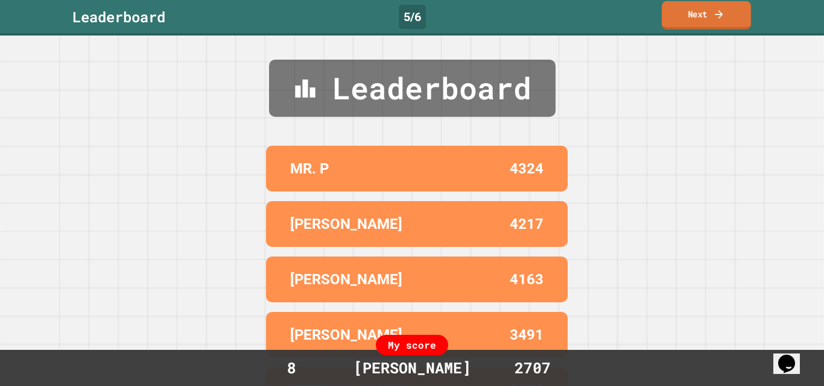
click at [705, 22] on link "Next" at bounding box center [705, 15] width 89 height 28
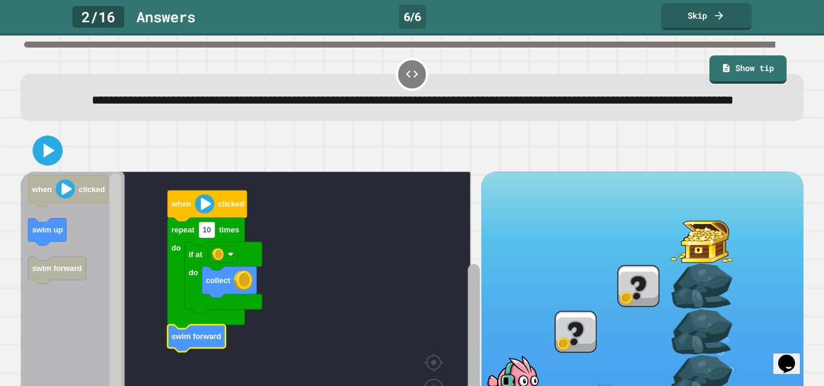
click at [441, 386] on html "**********" at bounding box center [412, 193] width 824 height 386
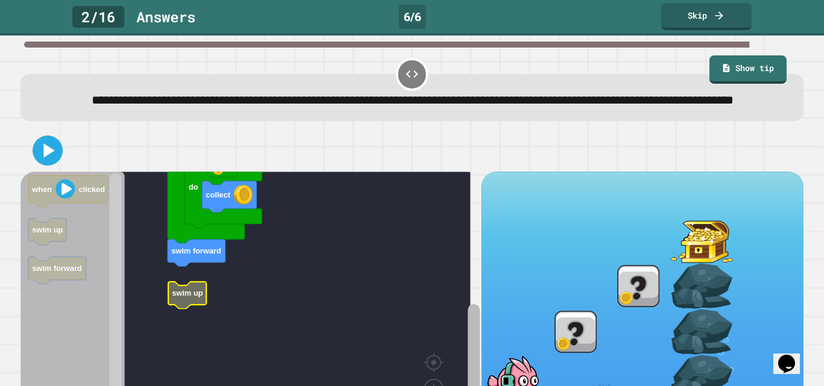
click at [463, 386] on div "**********" at bounding box center [412, 211] width 824 height 351
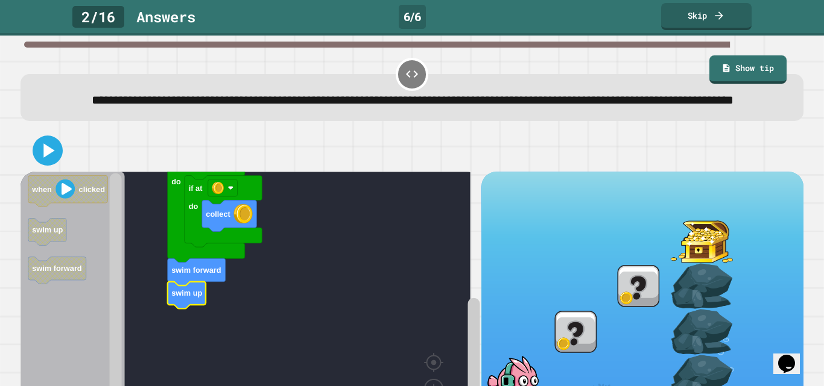
click at [57, 163] on icon at bounding box center [48, 151] width 24 height 24
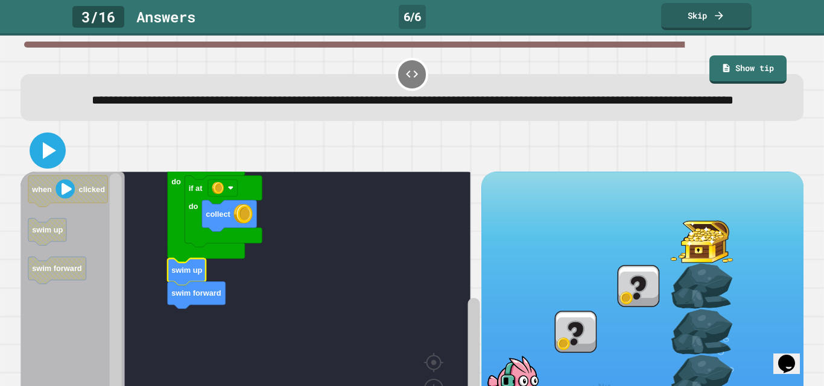
click at [41, 165] on icon at bounding box center [47, 150] width 29 height 29
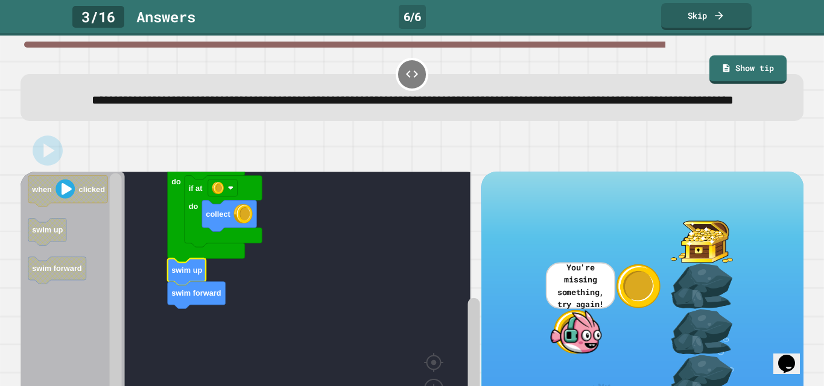
drag, startPoint x: 801, startPoint y: 257, endPoint x: 807, endPoint y: 301, distance: 43.9
click at [808, 310] on div "**********" at bounding box center [412, 211] width 824 height 351
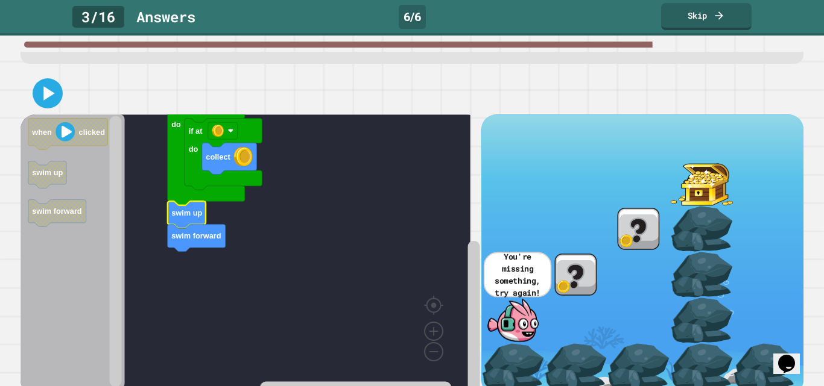
scroll to position [103, 0]
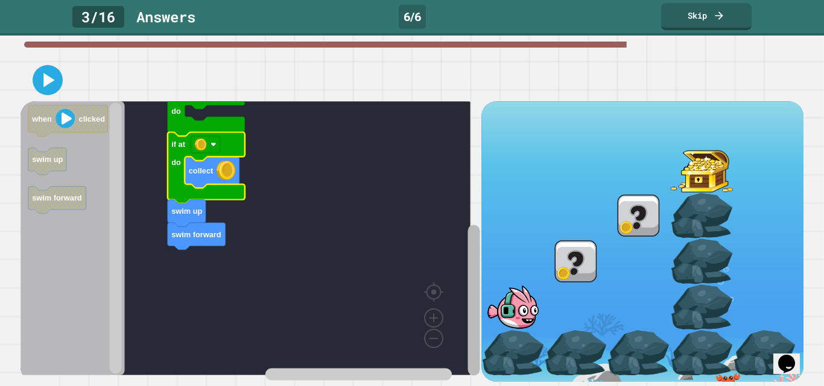
click at [470, 165] on rect "Blockly Workspace" at bounding box center [473, 253] width 15 height 259
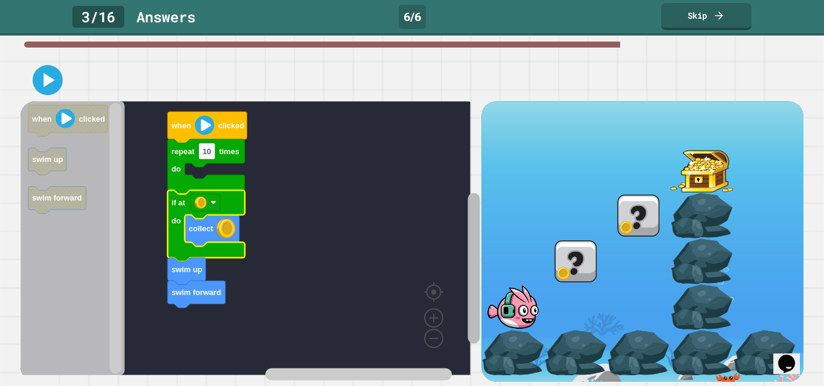
click at [469, 202] on g "Blockly Workspace" at bounding box center [473, 253] width 15 height 259
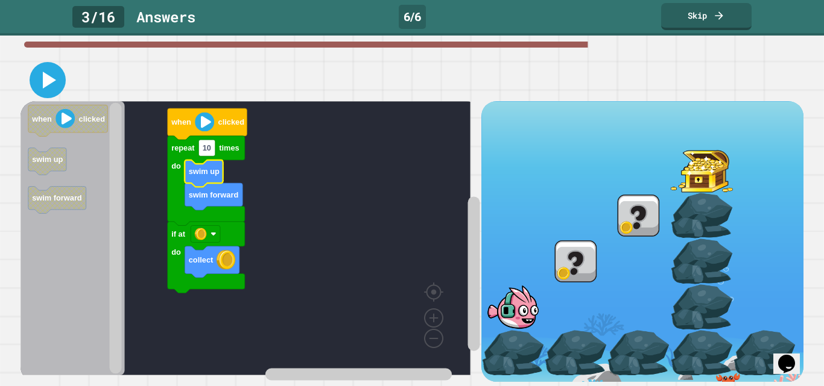
click at [54, 72] on icon at bounding box center [49, 80] width 13 height 17
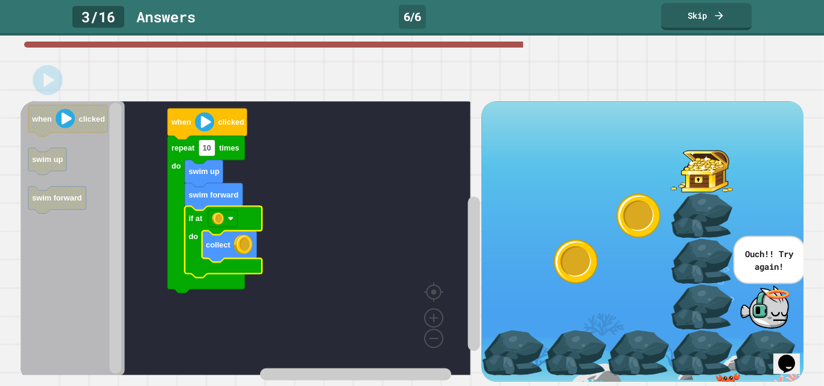
click at [45, 73] on icon at bounding box center [48, 80] width 11 height 14
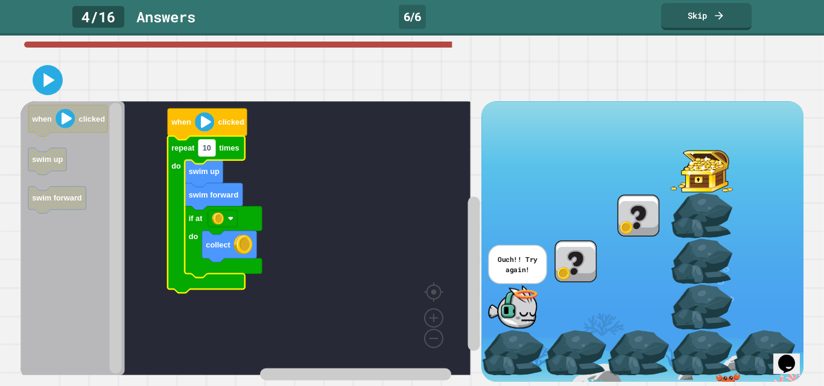
click at [203, 144] on text "10" at bounding box center [207, 148] width 8 height 9
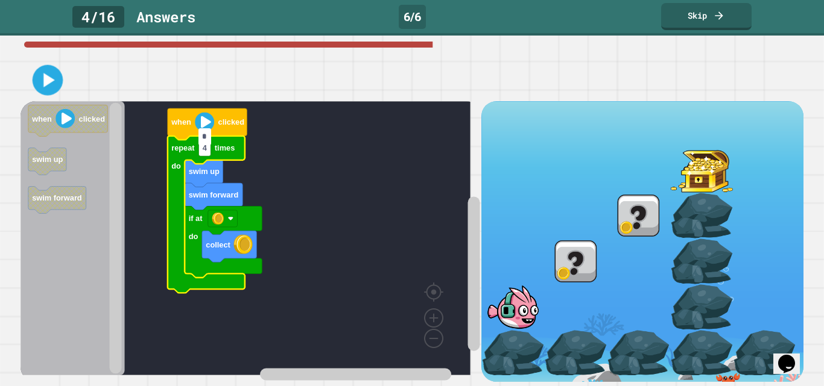
type input "*"
click at [51, 75] on icon at bounding box center [47, 80] width 29 height 29
click at [206, 145] on input "*" at bounding box center [204, 136] width 12 height 16
type input "*"
click at [55, 70] on icon at bounding box center [48, 80] width 28 height 28
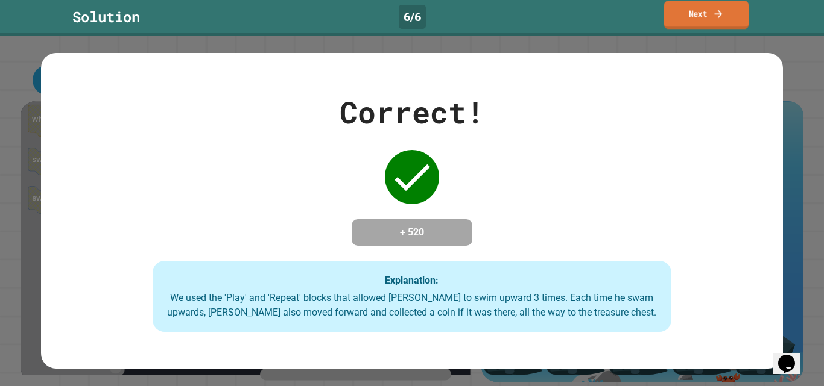
click at [686, 23] on link "Next" at bounding box center [705, 15] width 85 height 28
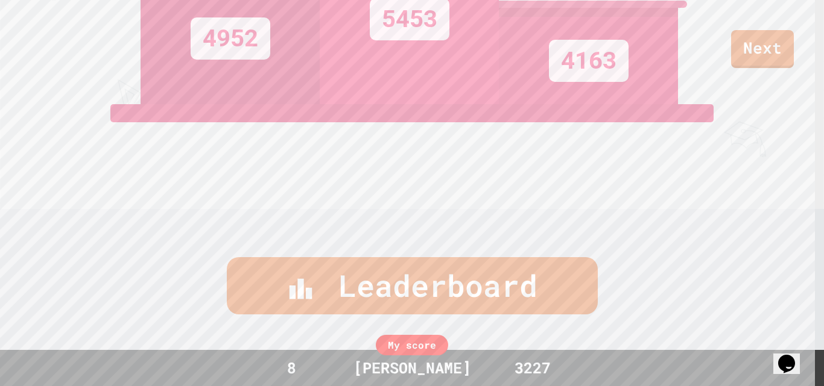
scroll to position [0, 0]
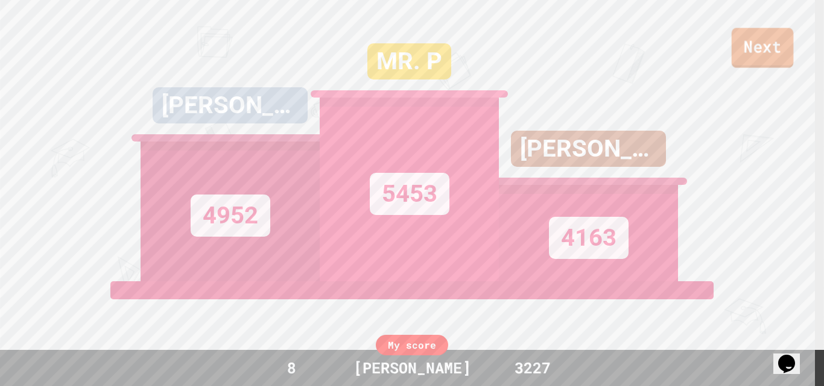
click at [747, 48] on link "Next" at bounding box center [762, 48] width 62 height 40
